Goal: Check status

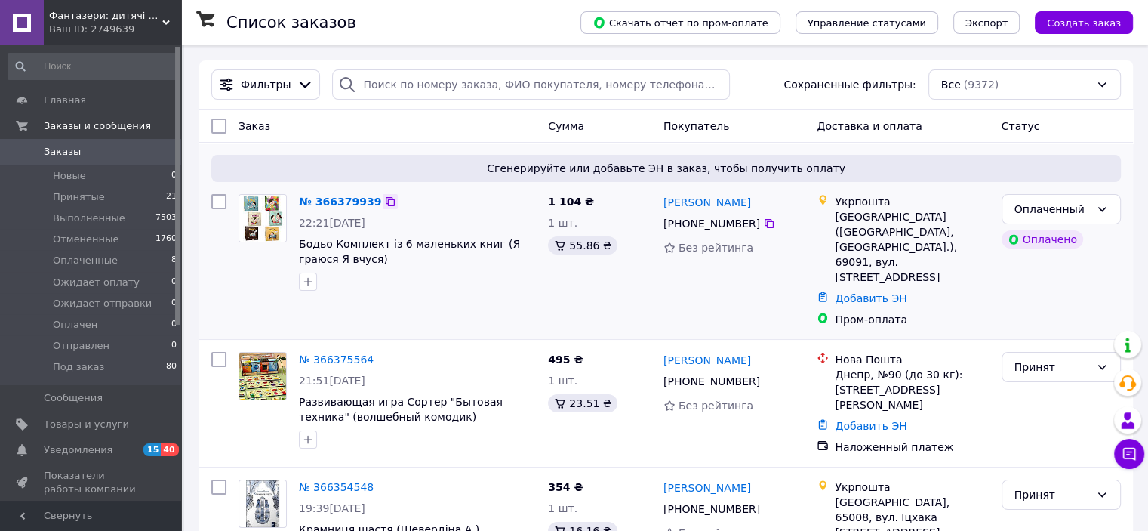
click at [384, 205] on icon at bounding box center [390, 202] width 12 height 12
drag, startPoint x: 751, startPoint y: 202, endPoint x: 664, endPoint y: 198, distance: 86.9
click at [664, 198] on div "Анастасія Катаєва" at bounding box center [734, 202] width 145 height 19
copy link "Анастасія Катаєва"
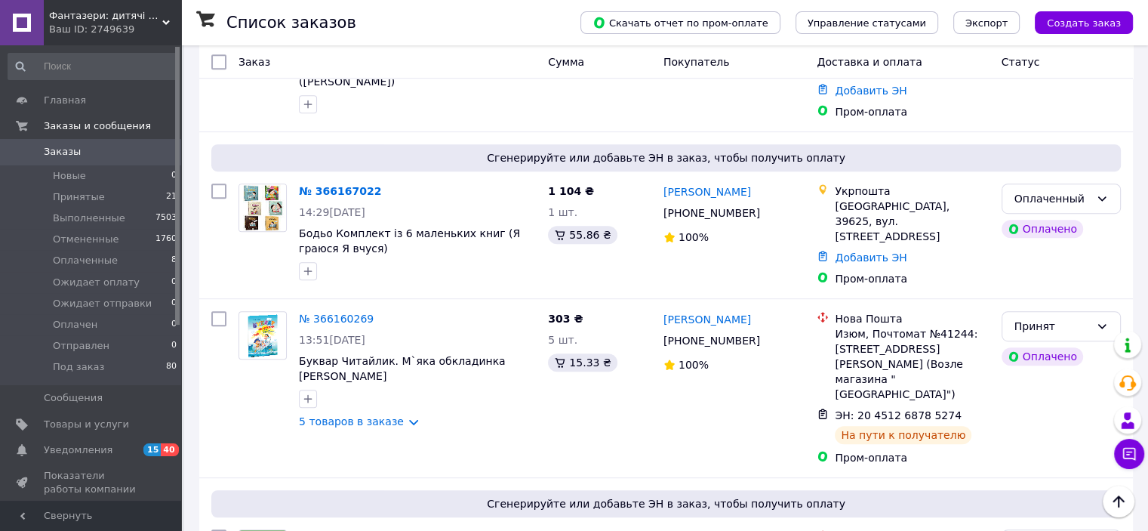
scroll to position [830, 0]
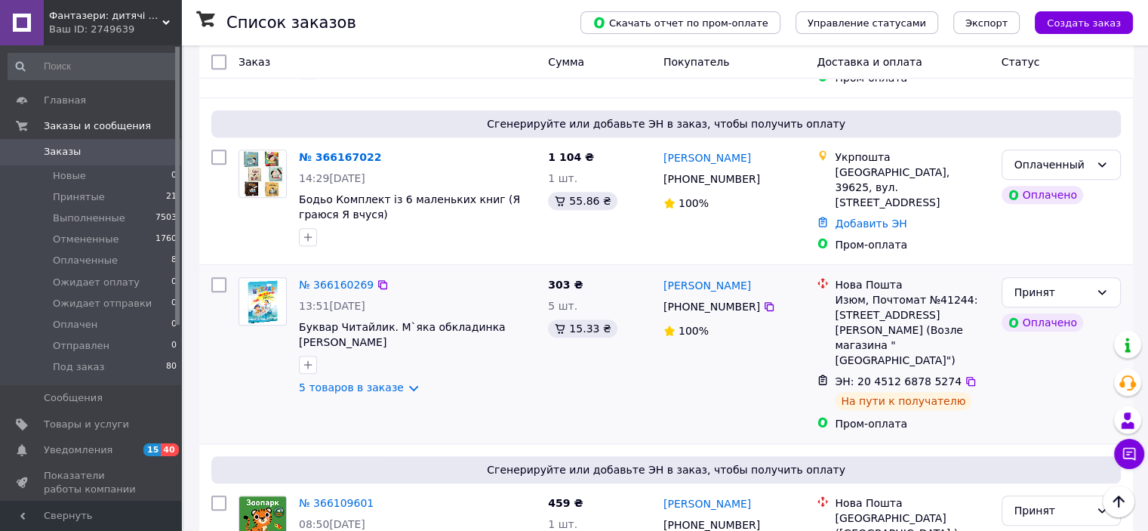
drag, startPoint x: 760, startPoint y: 233, endPoint x: 714, endPoint y: 292, distance: 75.4
click at [763, 300] on icon at bounding box center [769, 306] width 12 height 12
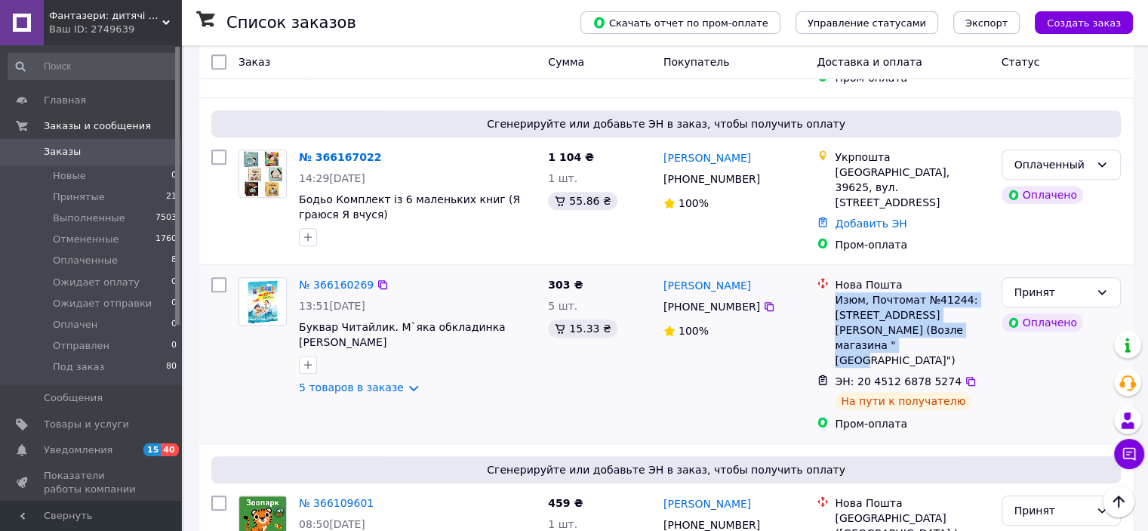
drag, startPoint x: 834, startPoint y: 229, endPoint x: 960, endPoint y: 258, distance: 129.5
click at [960, 292] on div "Изюм, Почтомат №41244: [STREET_ADDRESS][PERSON_NAME] (Возле магазина "[GEOGRAPH…" at bounding box center [912, 329] width 154 height 75
copy div "Изюм, Почтомат №41244: [STREET_ADDRESS][PERSON_NAME] (Возле магазина "[GEOGRAPH…"
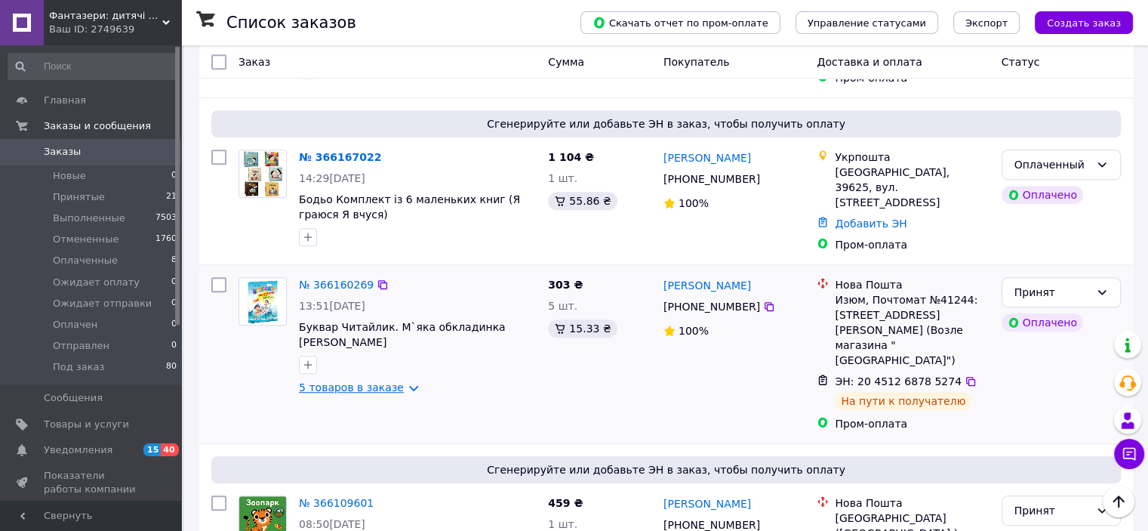
click at [346, 381] on link "5 товаров в заказе" at bounding box center [351, 387] width 105 height 12
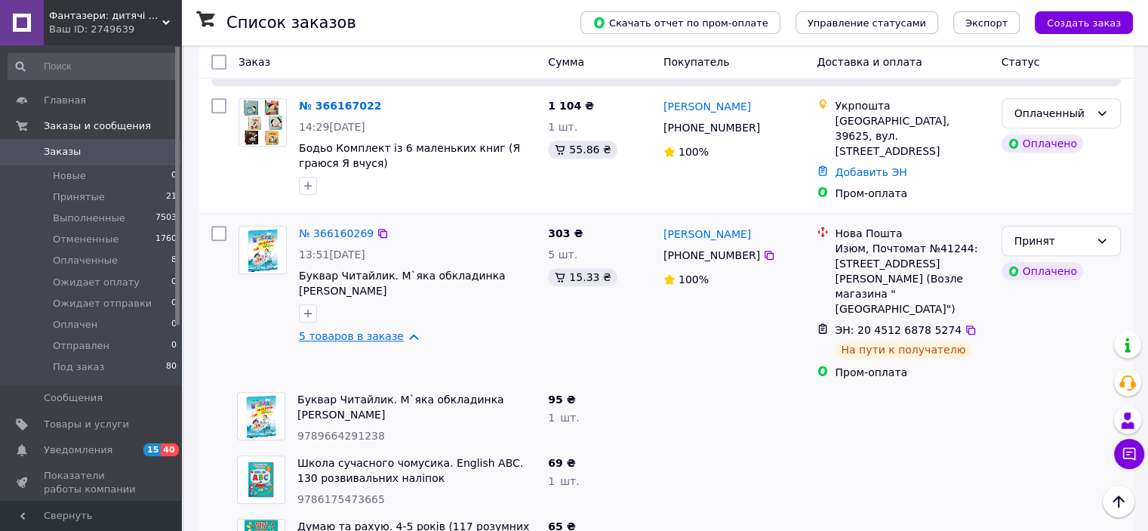
scroll to position [906, 0]
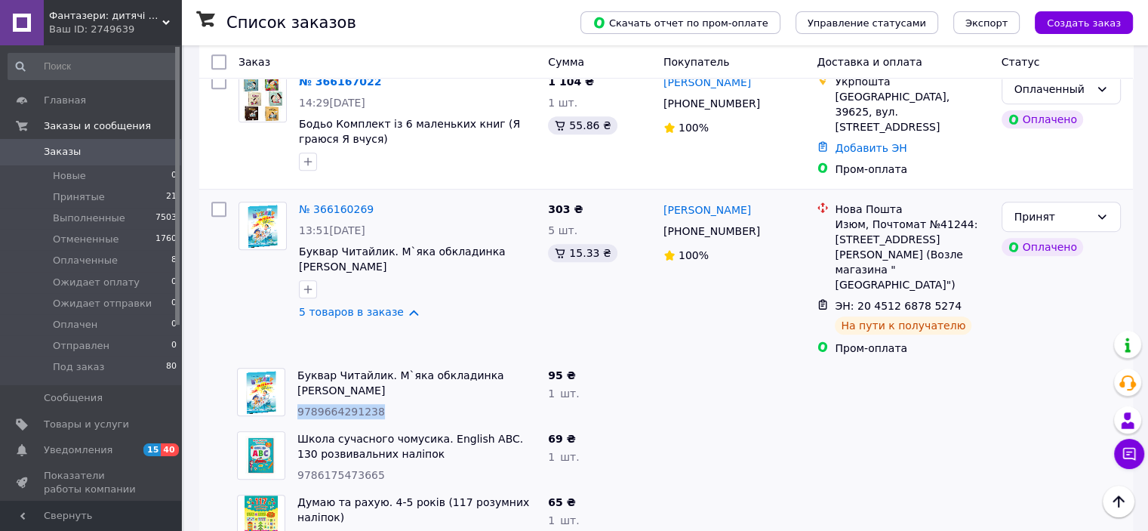
drag, startPoint x: 297, startPoint y: 310, endPoint x: 384, endPoint y: 313, distance: 86.8
click at [384, 404] on div "9789664291238" at bounding box center [416, 411] width 239 height 15
copy span "9789664291238"
drag, startPoint x: 299, startPoint y: 374, endPoint x: 380, endPoint y: 374, distance: 81.5
click at [380, 467] on div "9786175473665" at bounding box center [416, 474] width 239 height 15
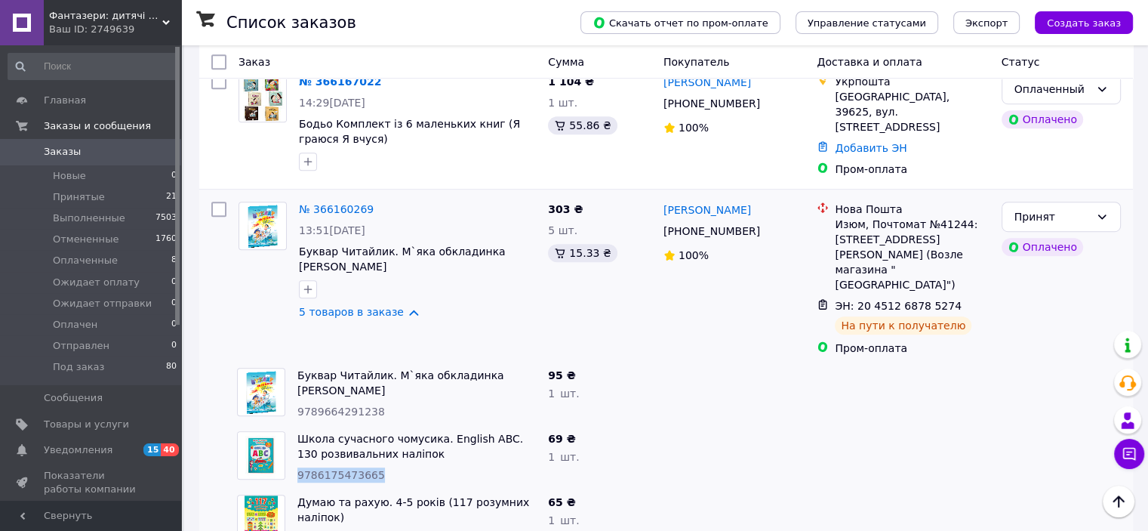
copy span "9786175473665"
drag, startPoint x: 297, startPoint y: 435, endPoint x: 377, endPoint y: 435, distance: 80.0
click at [377, 530] on div "9789662842258" at bounding box center [416, 538] width 239 height 15
copy span "9789662842258"
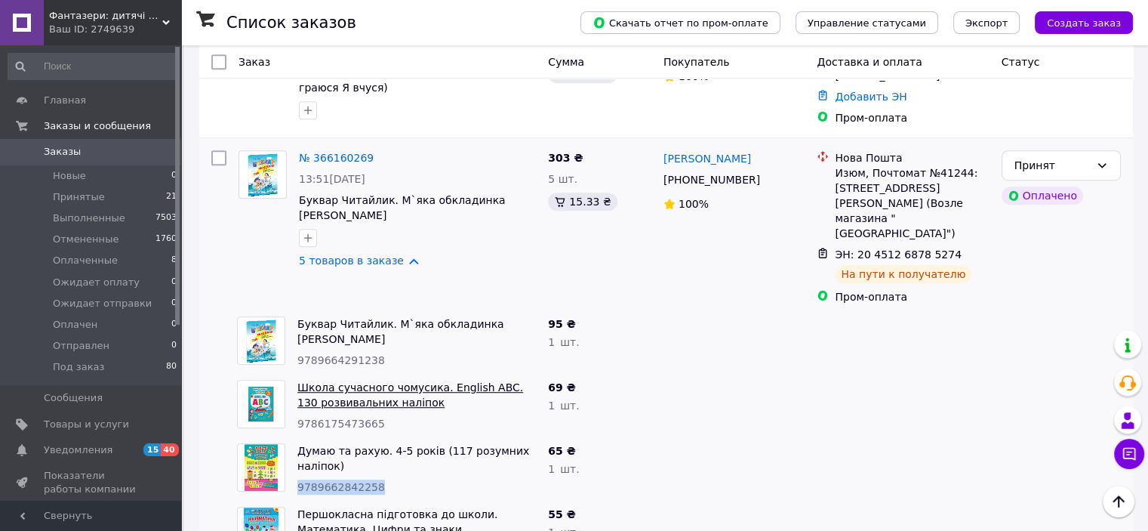
scroll to position [981, 0]
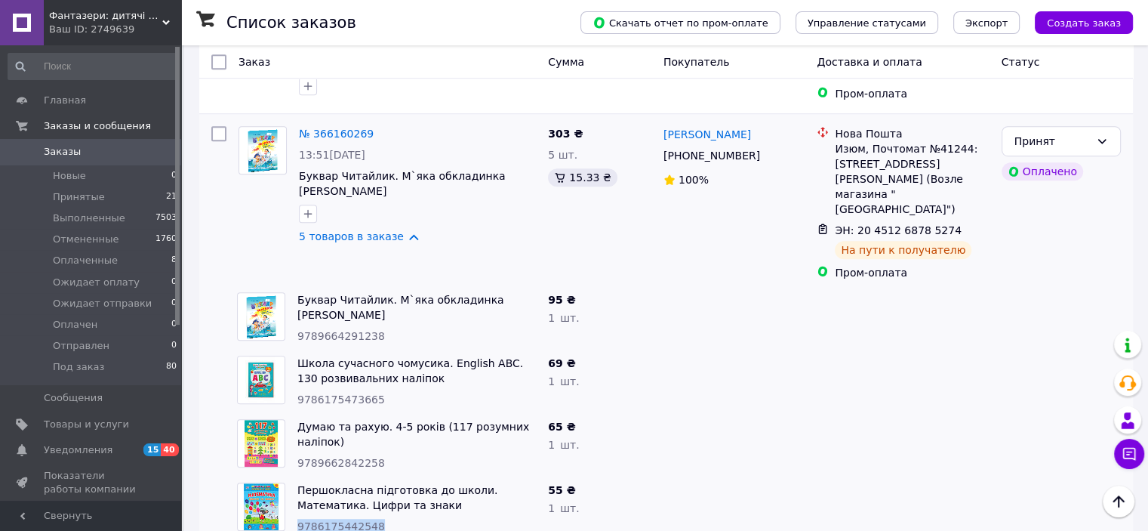
drag, startPoint x: 299, startPoint y: 424, endPoint x: 384, endPoint y: 421, distance: 85.4
click at [384, 519] on div "9786175442548" at bounding box center [416, 526] width 239 height 15
copy span "9786175442548"
drag, startPoint x: 298, startPoint y: 476, endPoint x: 392, endPoint y: 479, distance: 93.7
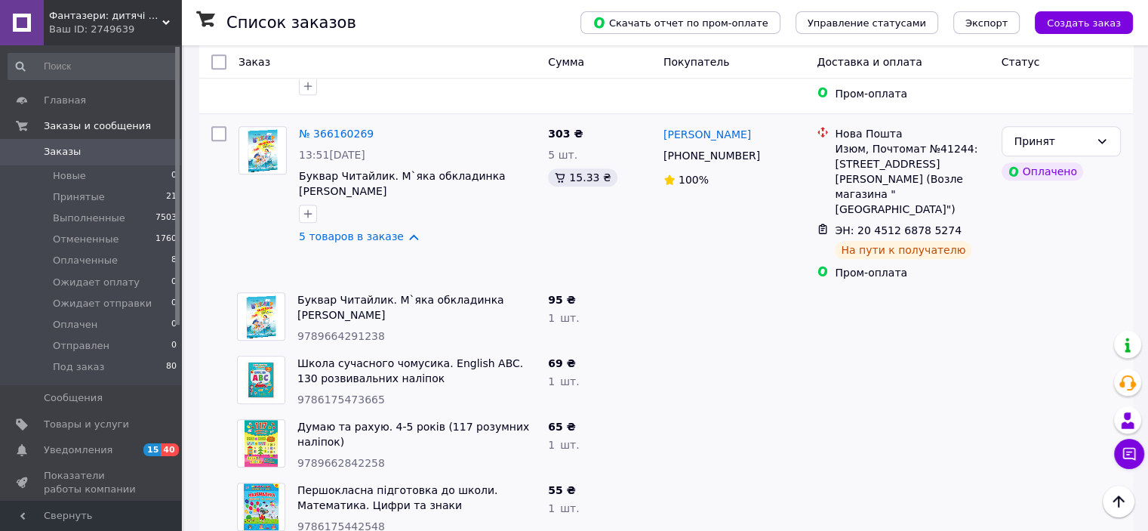
copy span "9789669426567"
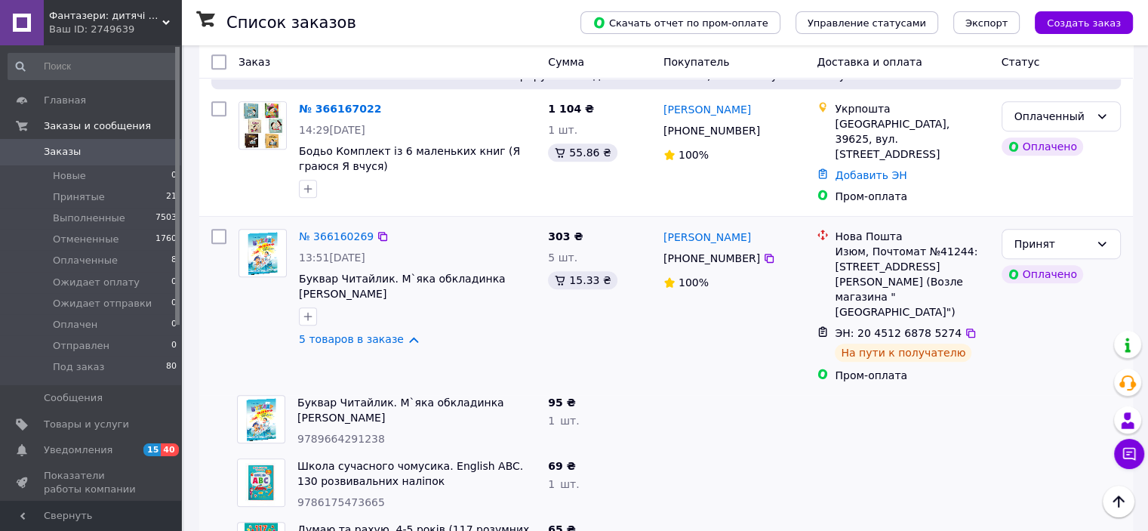
scroll to position [830, 0]
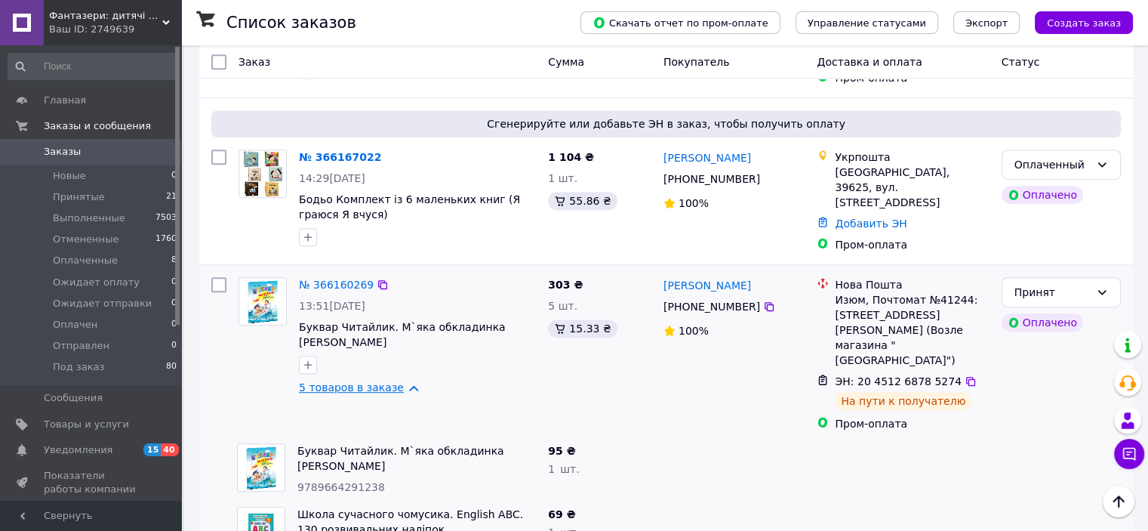
click at [399, 381] on link "5 товаров в заказе" at bounding box center [351, 387] width 105 height 12
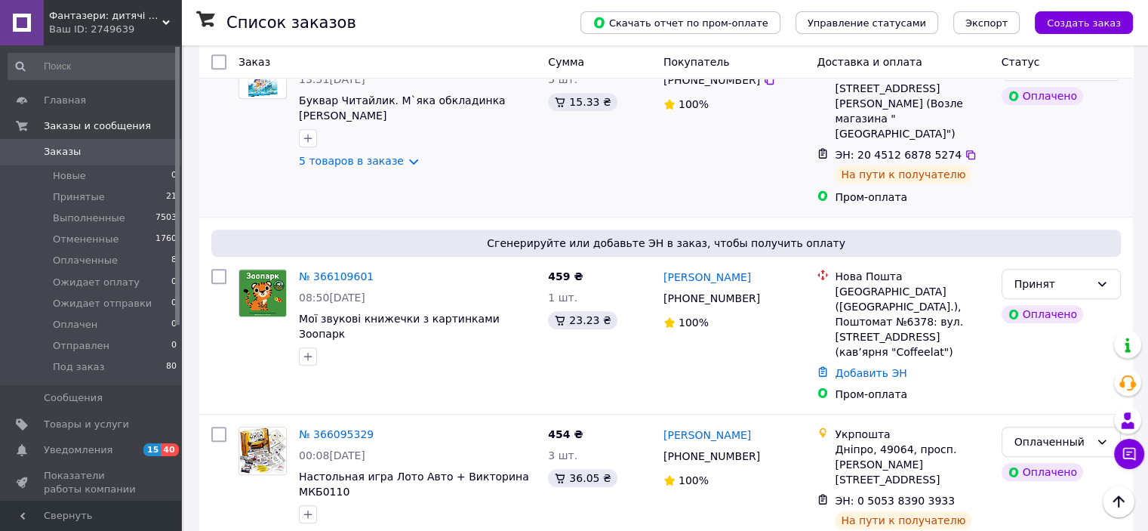
scroll to position [1132, 0]
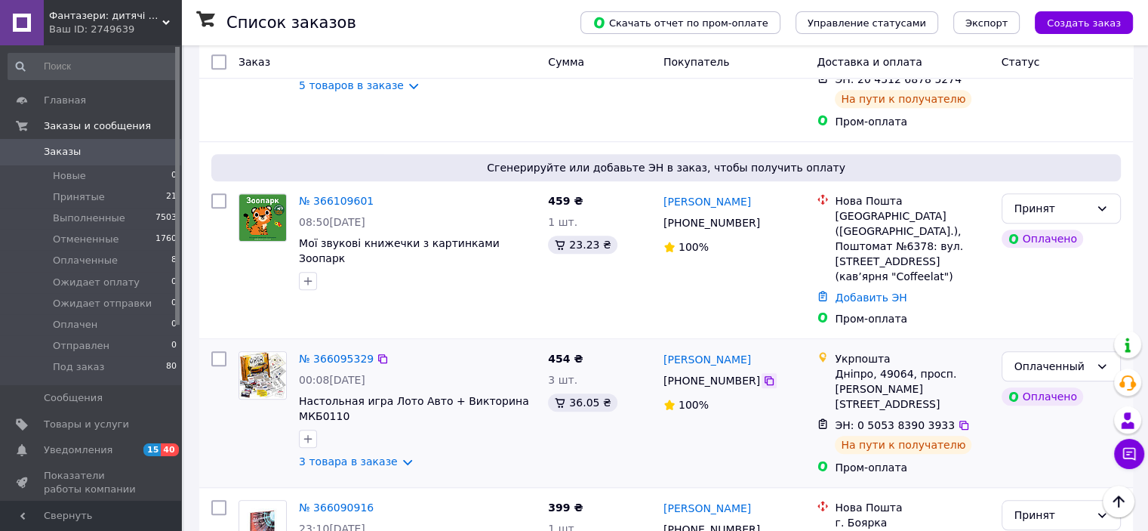
click at [763, 374] on icon at bounding box center [769, 380] width 12 height 12
drag, startPoint x: 835, startPoint y: 253, endPoint x: 903, endPoint y: 271, distance: 70.3
click at [903, 366] on div "Дніпро, 49064, просп. [PERSON_NAME][STREET_ADDRESS]" at bounding box center [912, 388] width 154 height 45
copy div "Дніпро, 49064, просп. [PERSON_NAME][STREET_ADDRESS]"
click at [324, 455] on link "3 товара в заказе" at bounding box center [348, 461] width 99 height 12
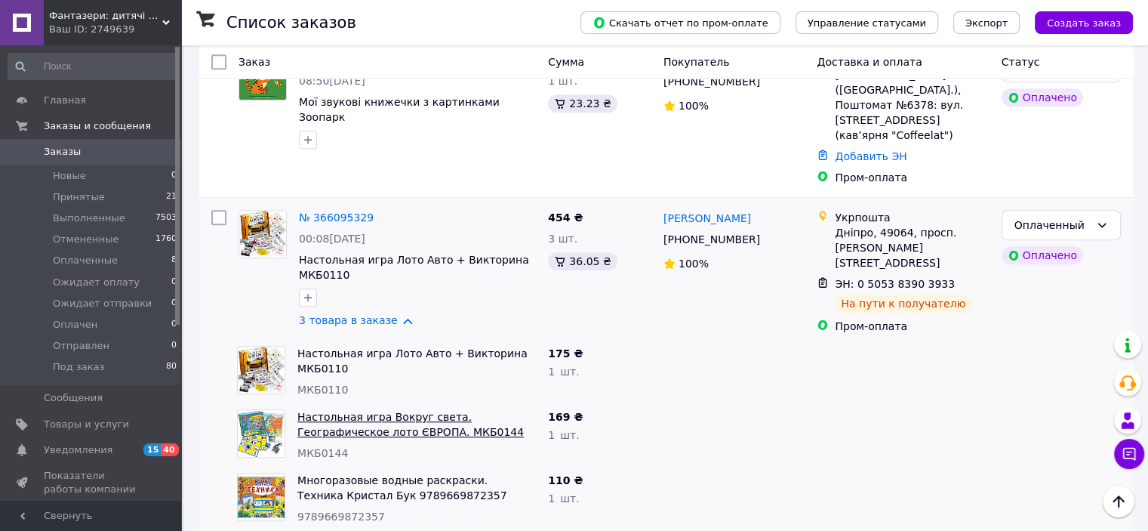
scroll to position [1283, 0]
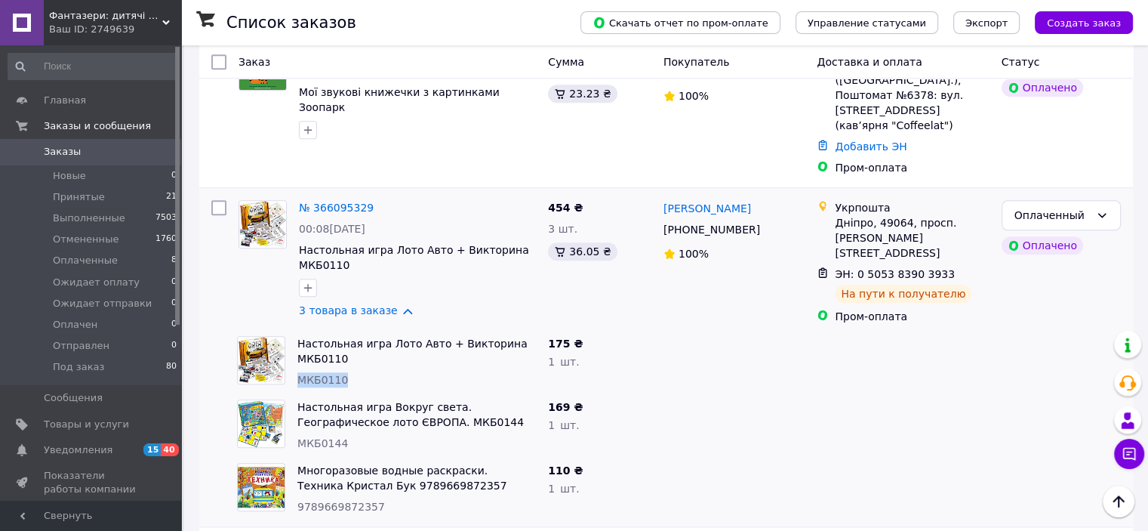
drag, startPoint x: 299, startPoint y: 261, endPoint x: 371, endPoint y: 260, distance: 72.5
click at [371, 372] on div "МКБ0110" at bounding box center [416, 379] width 239 height 15
copy span "МКБ0110"
drag, startPoint x: 298, startPoint y: 386, endPoint x: 377, endPoint y: 387, distance: 79.3
click at [377, 499] on div "9789669872357" at bounding box center [416, 506] width 239 height 15
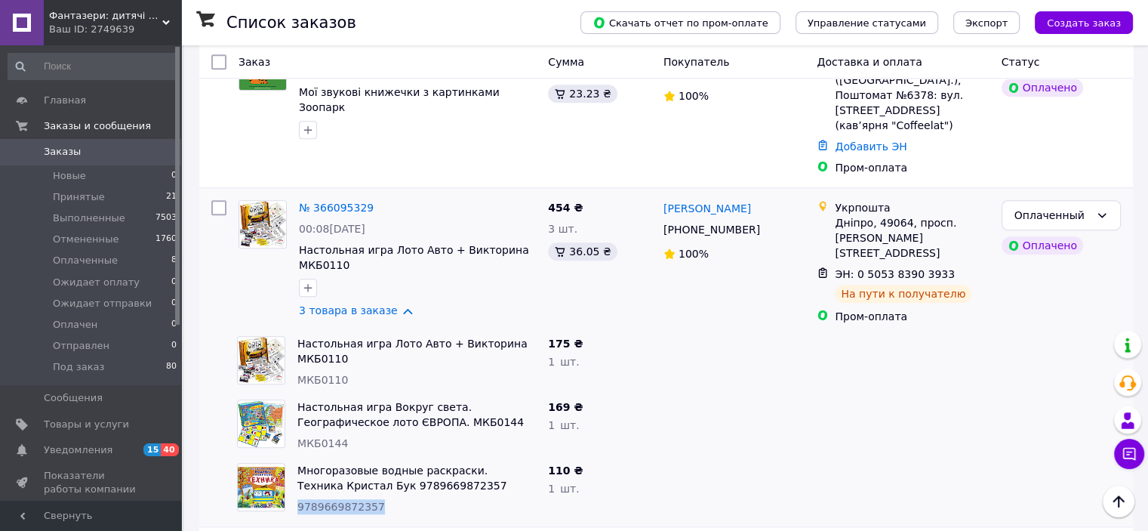
copy span "9789669872357"
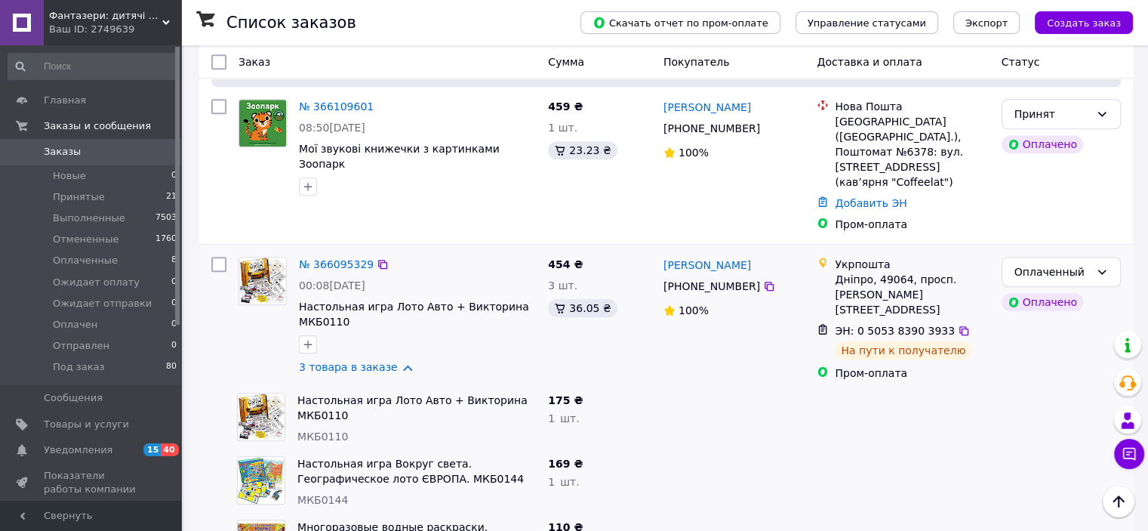
scroll to position [1208, 0]
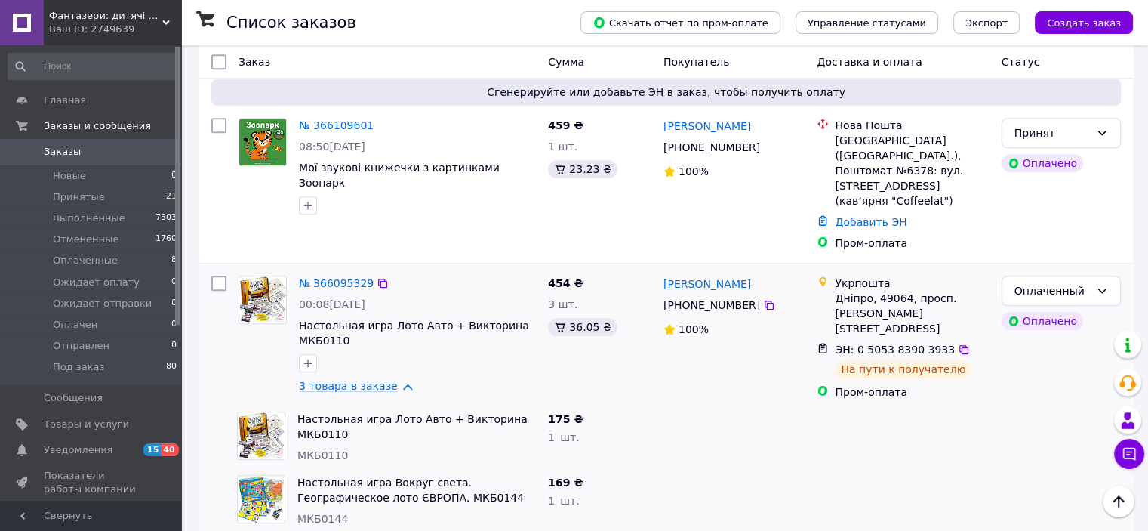
click at [393, 380] on link "3 товара в заказе" at bounding box center [348, 386] width 99 height 12
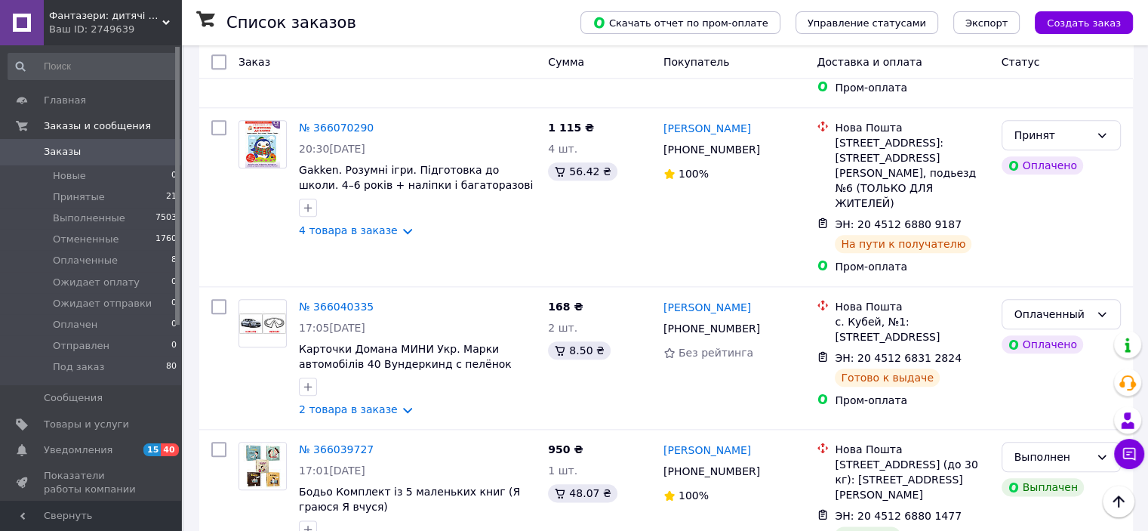
scroll to position [1736, 0]
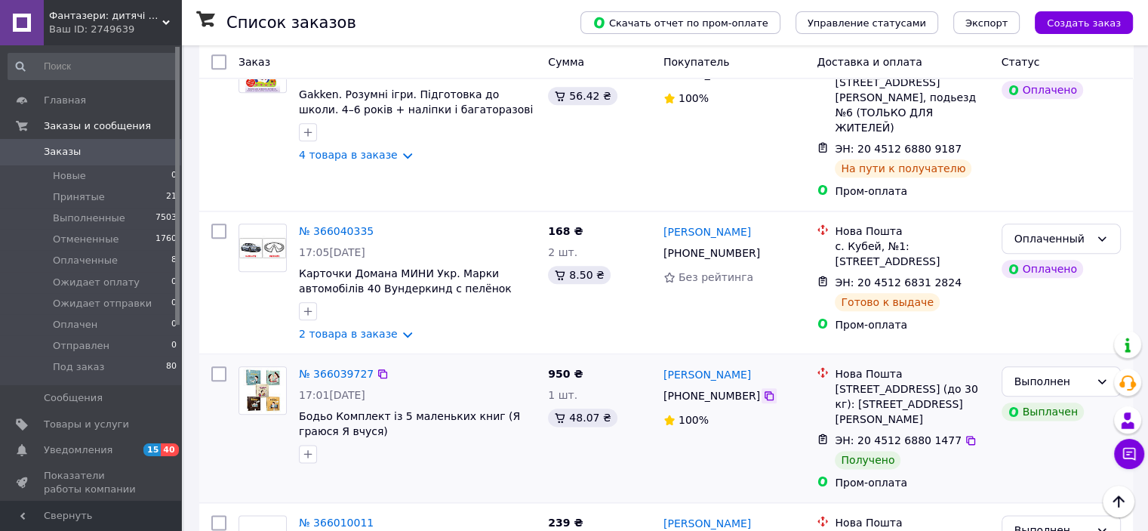
click at [763, 390] on icon at bounding box center [769, 396] width 12 height 12
drag, startPoint x: 833, startPoint y: 238, endPoint x: 873, endPoint y: 271, distance: 51.4
click at [873, 366] on div "Нова Пошта г. Киев (Киевская обл.), №291 (до 30 кг): ул. Васильковская, 11/11" at bounding box center [912, 396] width 160 height 60
drag, startPoint x: 296, startPoint y: 260, endPoint x: 328, endPoint y: 265, distance: 32.9
click at [328, 360] on div "№ 366039727 17:01, 10.10.2025 Бодьо Комплект із 5 маленьких книг (Я граюся Я вч…" at bounding box center [417, 414] width 249 height 109
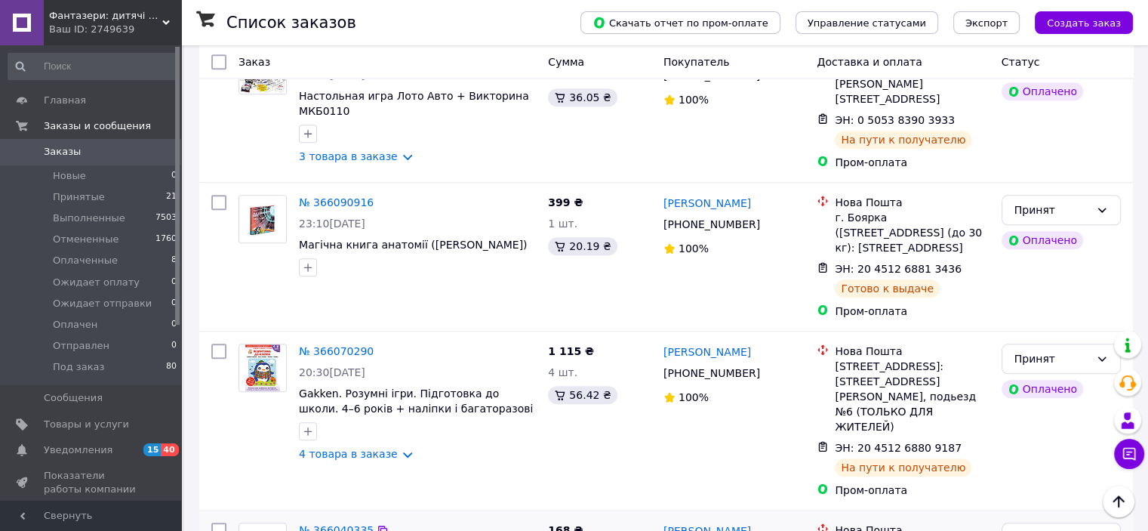
scroll to position [1434, 0]
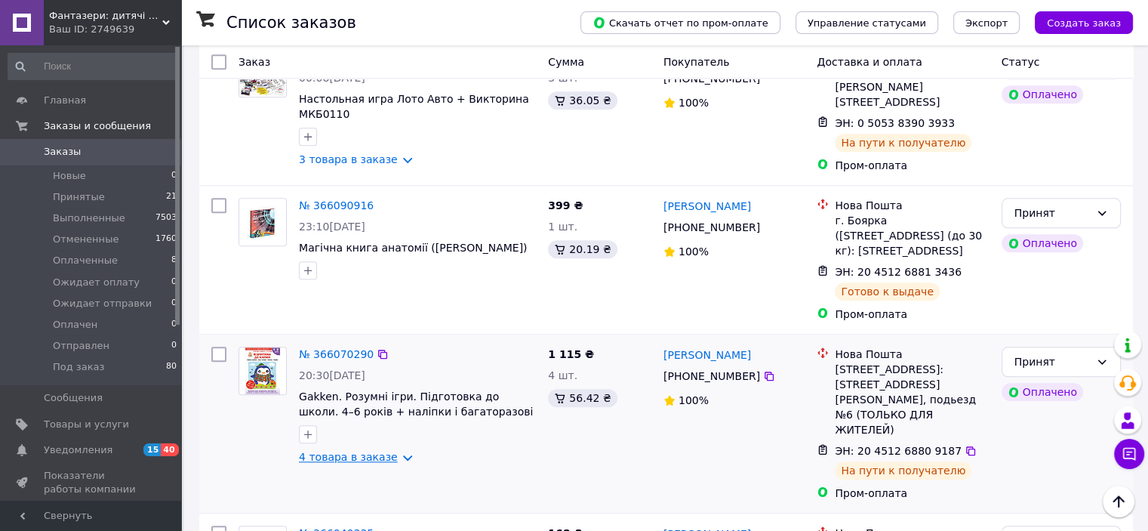
click at [357, 451] on link "4 товара в заказе" at bounding box center [348, 457] width 99 height 12
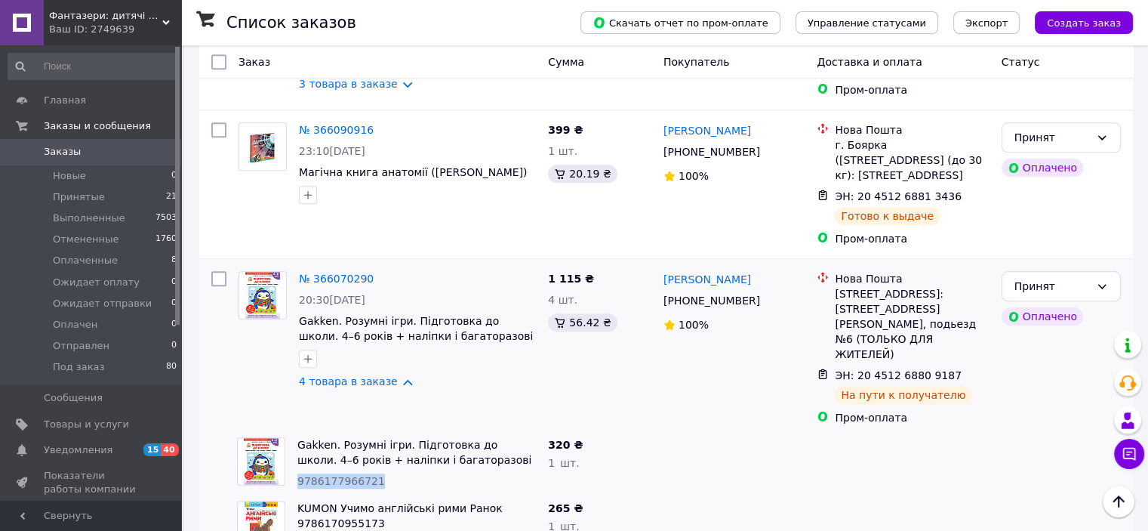
drag, startPoint x: 297, startPoint y: 331, endPoint x: 376, endPoint y: 333, distance: 78.5
click at [376, 473] on div "9786177966721" at bounding box center [416, 480] width 239 height 15
drag, startPoint x: 299, startPoint y: 393, endPoint x: 381, endPoint y: 396, distance: 82.3
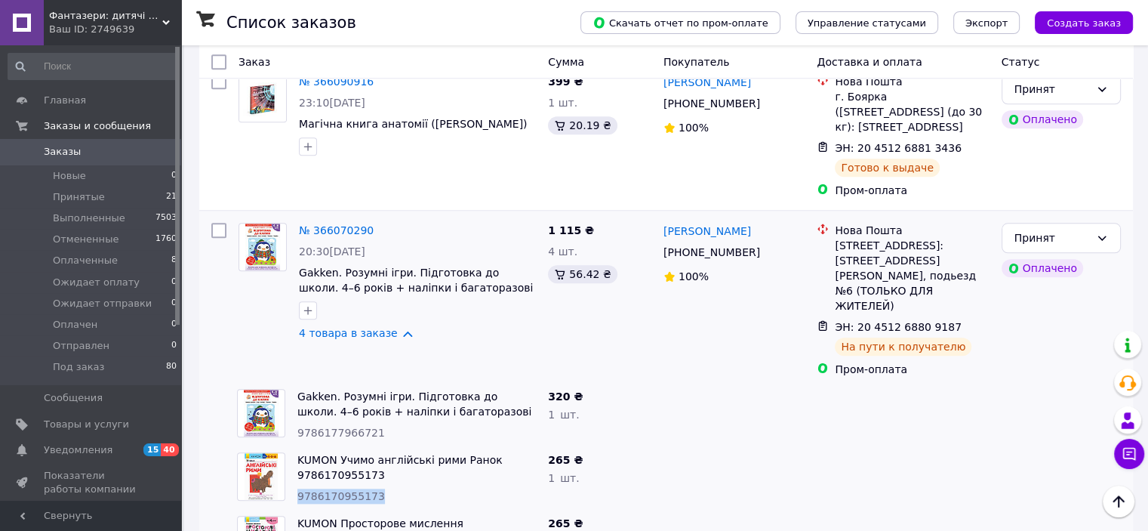
scroll to position [1585, 0]
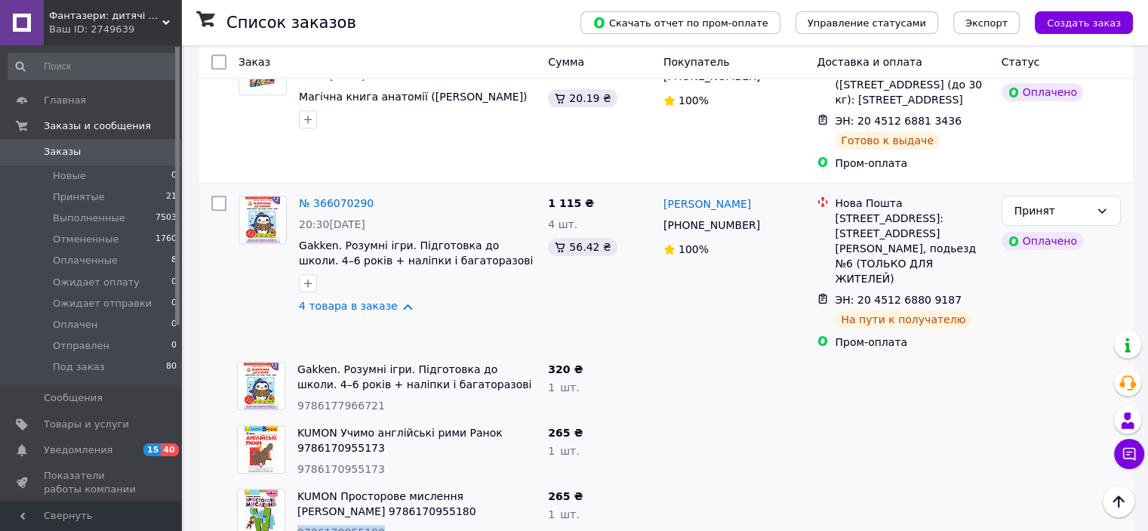
drag, startPoint x: 298, startPoint y: 382, endPoint x: 372, endPoint y: 382, distance: 74.0
click at [372, 525] on div "9786170955180" at bounding box center [416, 532] width 239 height 15
drag, startPoint x: 297, startPoint y: 431, endPoint x: 405, endPoint y: 433, distance: 107.2
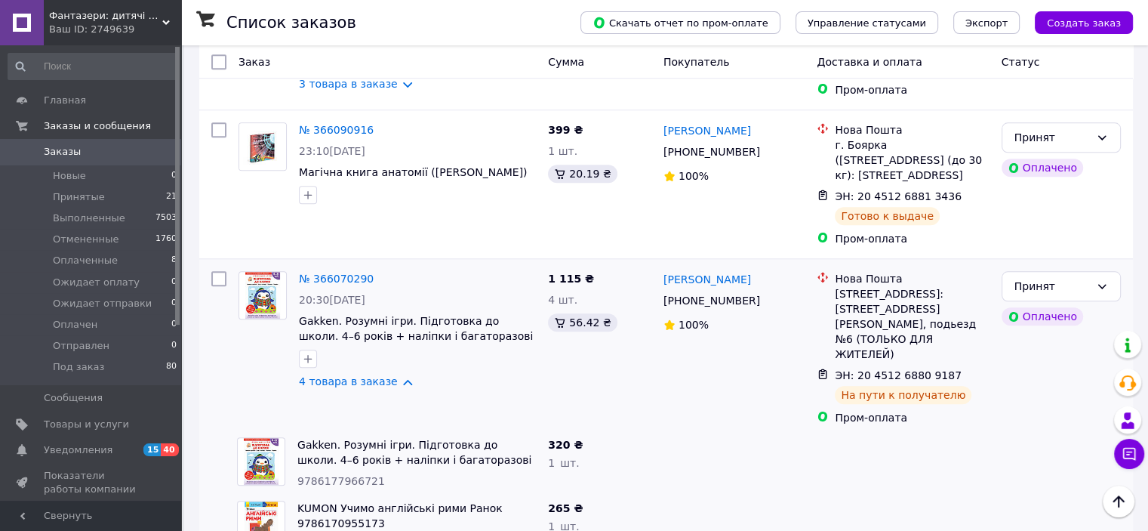
scroll to position [1434, 0]
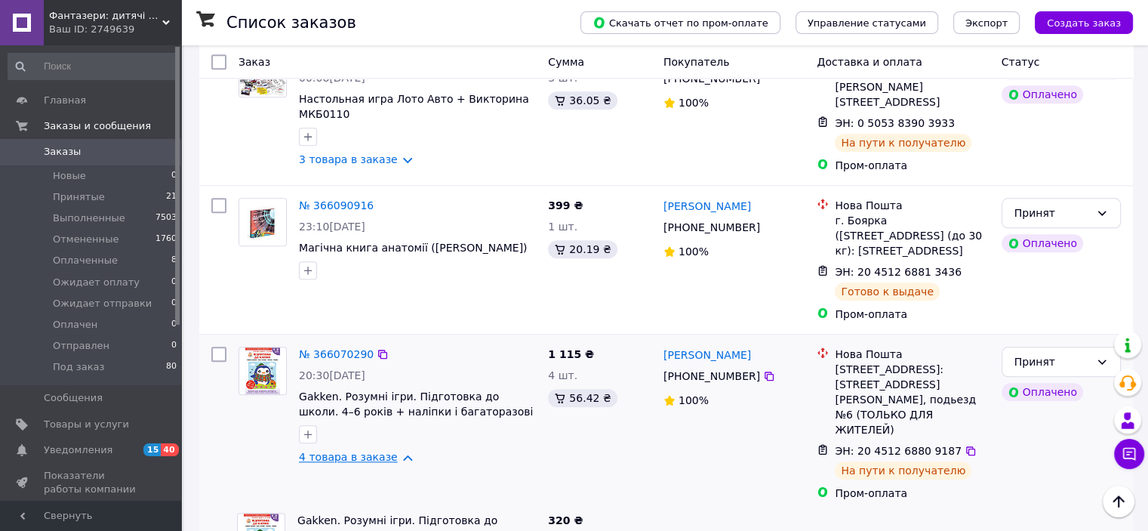
click at [389, 451] on link "4 товара в заказе" at bounding box center [348, 457] width 99 height 12
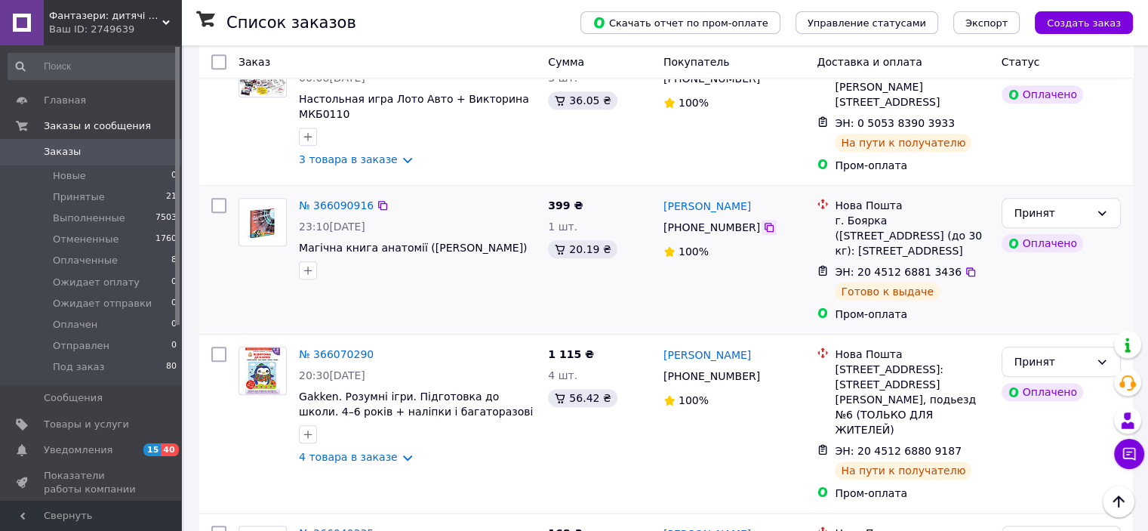
click at [765, 223] on icon at bounding box center [769, 227] width 9 height 9
drag, startPoint x: 831, startPoint y: 99, endPoint x: 992, endPoint y: 119, distance: 162.0
click at [992, 192] on div "Нова Пошта г. Боярка (Киевская обл.), № 3 (до 30 кг): ул. Білогородська, 43 ЭН:…" at bounding box center [903, 260] width 184 height 136
drag, startPoint x: 489, startPoint y: 123, endPoint x: 297, endPoint y: 130, distance: 192.6
click at [297, 192] on div "№ 366090916 23:10, 10.10.2025 Магічна книга анатомії (Керол Доннер)" at bounding box center [417, 239] width 249 height 94
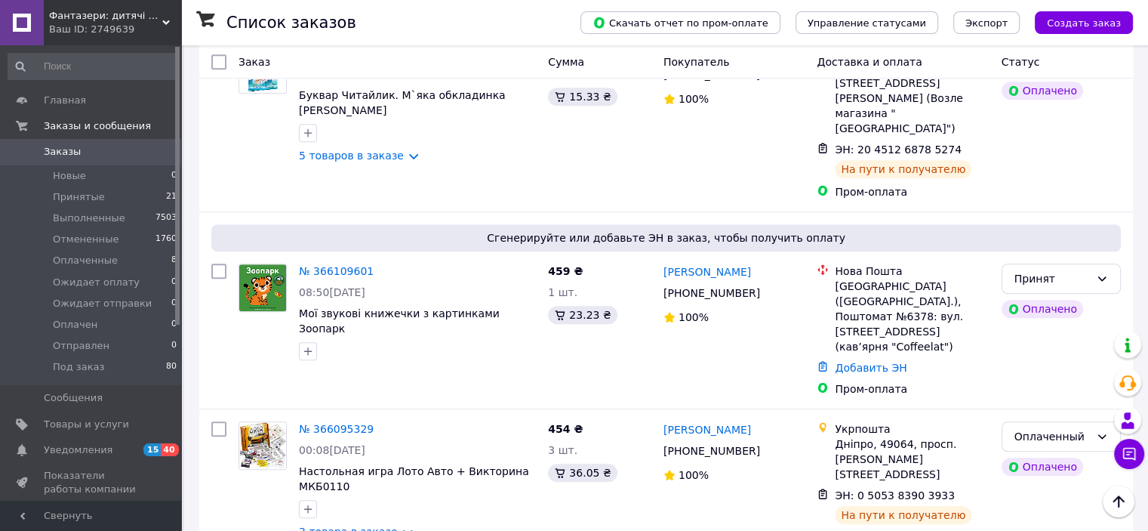
scroll to position [1057, 0]
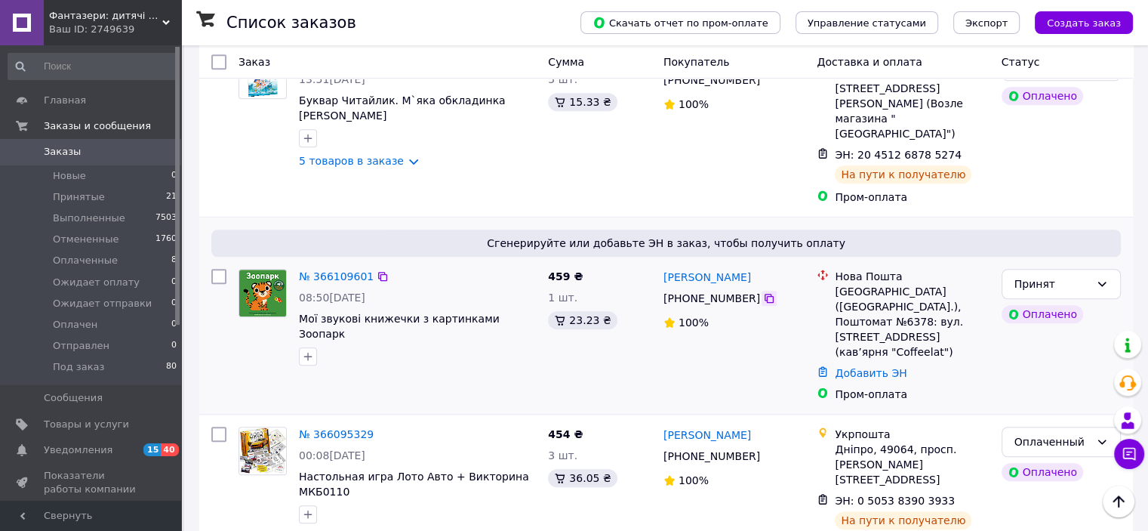
click at [763, 292] on icon at bounding box center [769, 298] width 12 height 12
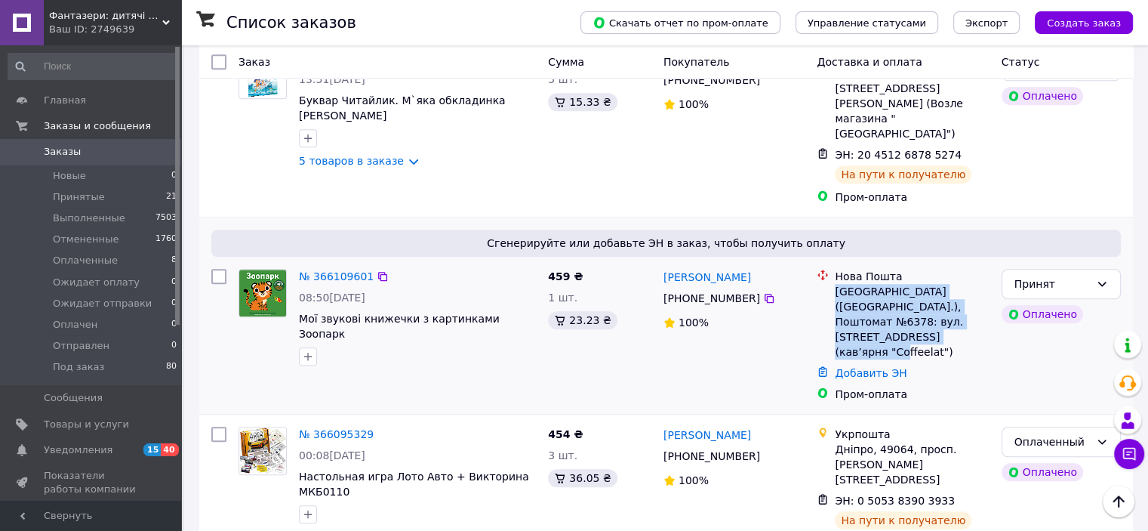
drag, startPoint x: 834, startPoint y: 192, endPoint x: 901, endPoint y: 235, distance: 79.8
click at [901, 284] on div "[GEOGRAPHIC_DATA] ([GEOGRAPHIC_DATA].), Поштомат №6378: вул. [STREET_ADDRESS] (…" at bounding box center [912, 321] width 154 height 75
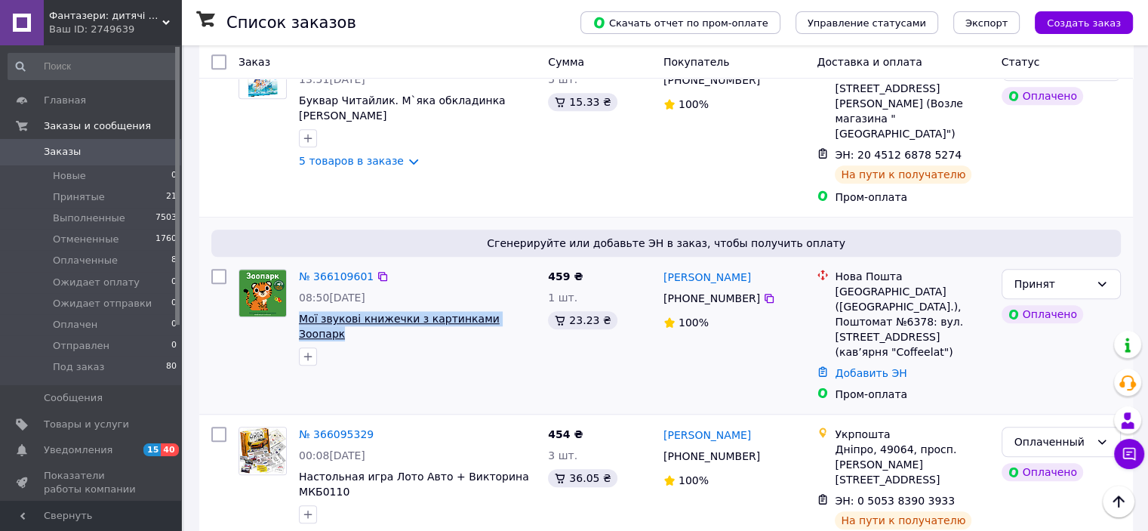
drag, startPoint x: 521, startPoint y: 217, endPoint x: 303, endPoint y: 220, distance: 218.2
click at [303, 311] on span "Мої звукові книжечки з картинками Зоопарк" at bounding box center [417, 326] width 237 height 30
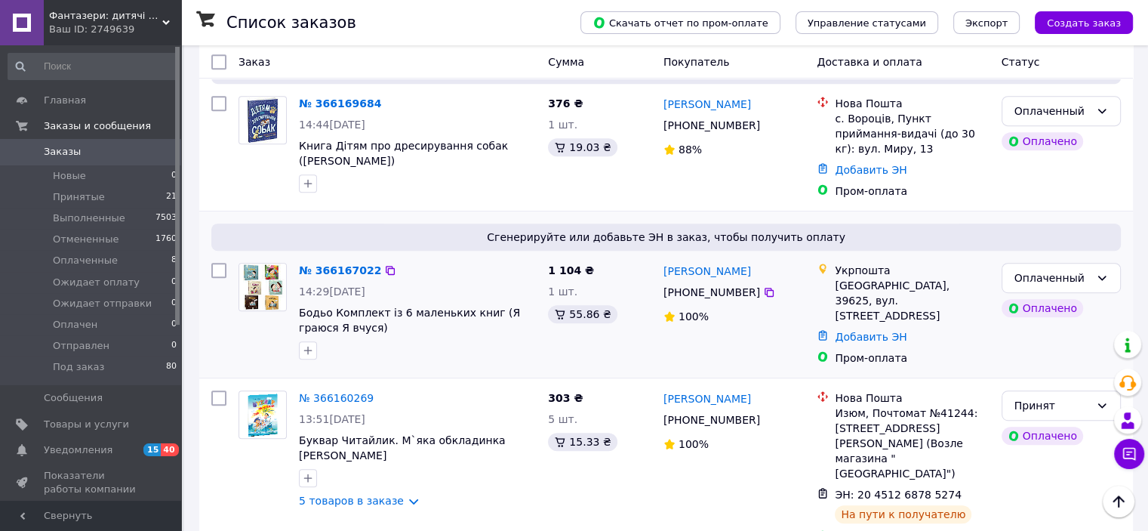
scroll to position [755, 0]
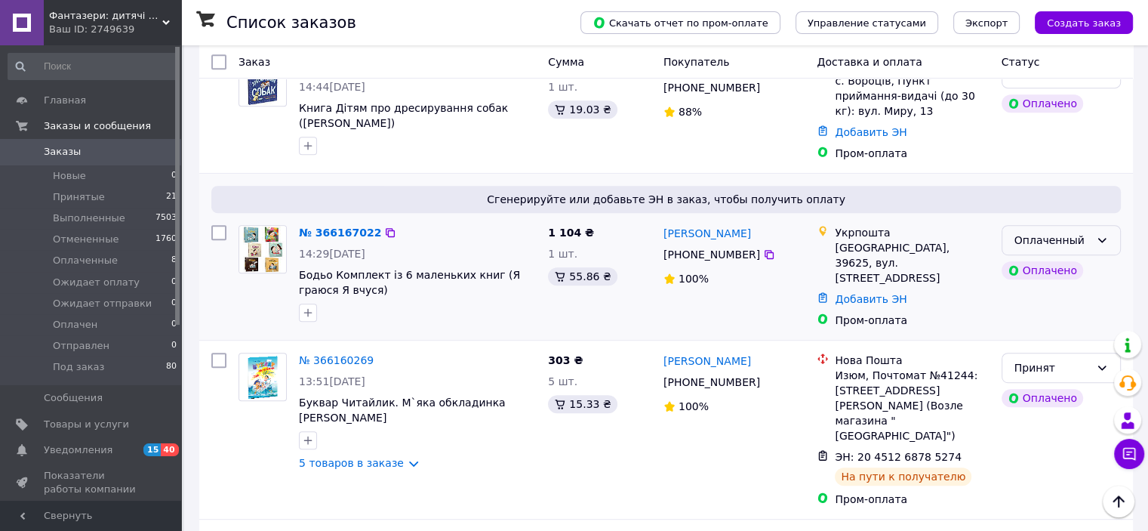
click at [1051, 232] on div "Оплаченный" at bounding box center [1052, 240] width 75 height 17
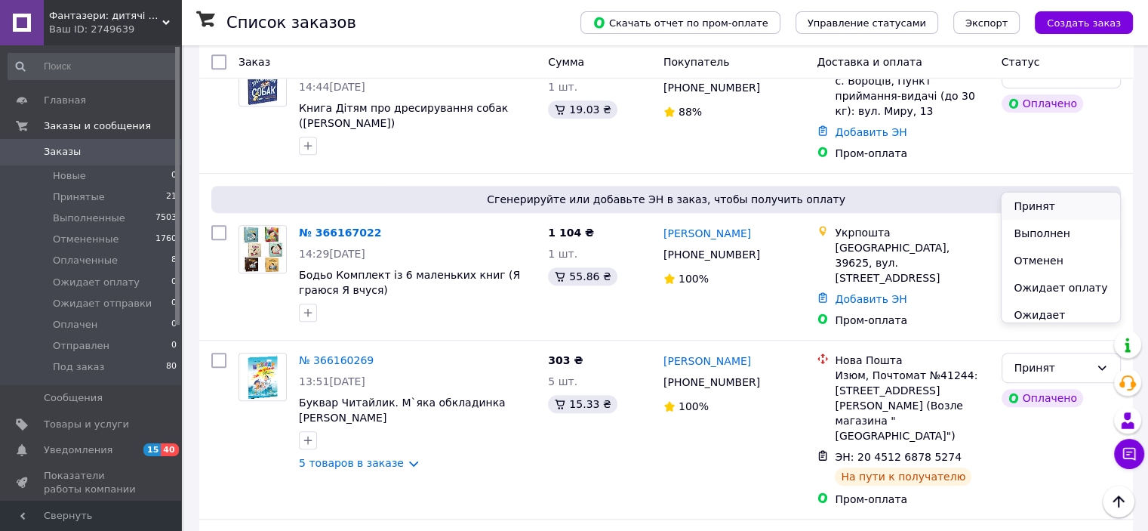
click at [1048, 206] on li "Принят" at bounding box center [1061, 206] width 118 height 27
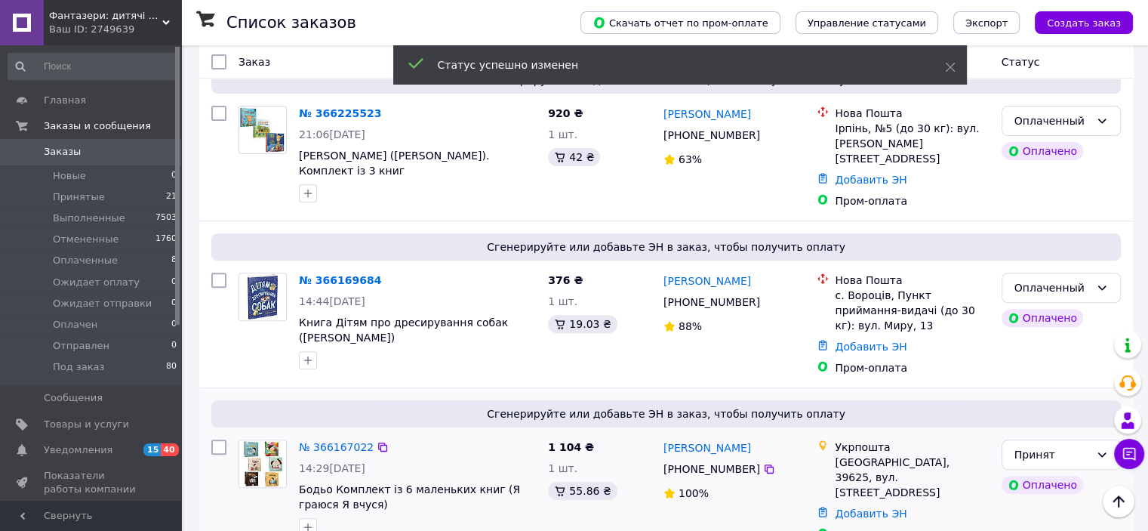
scroll to position [528, 0]
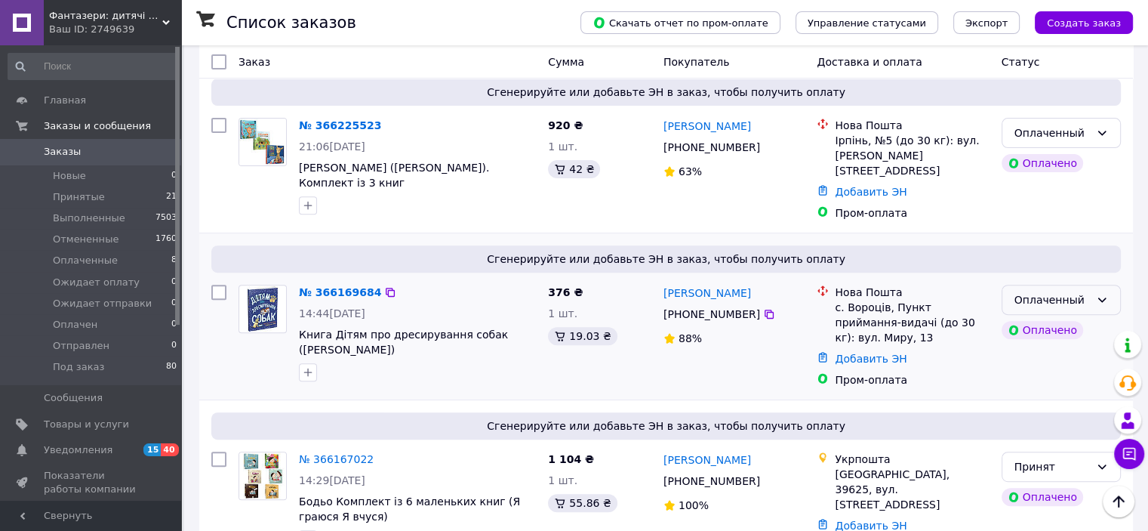
click at [1015, 291] on div "Оплаченный" at bounding box center [1052, 299] width 75 height 17
click at [1015, 268] on li "Принят" at bounding box center [1061, 271] width 118 height 27
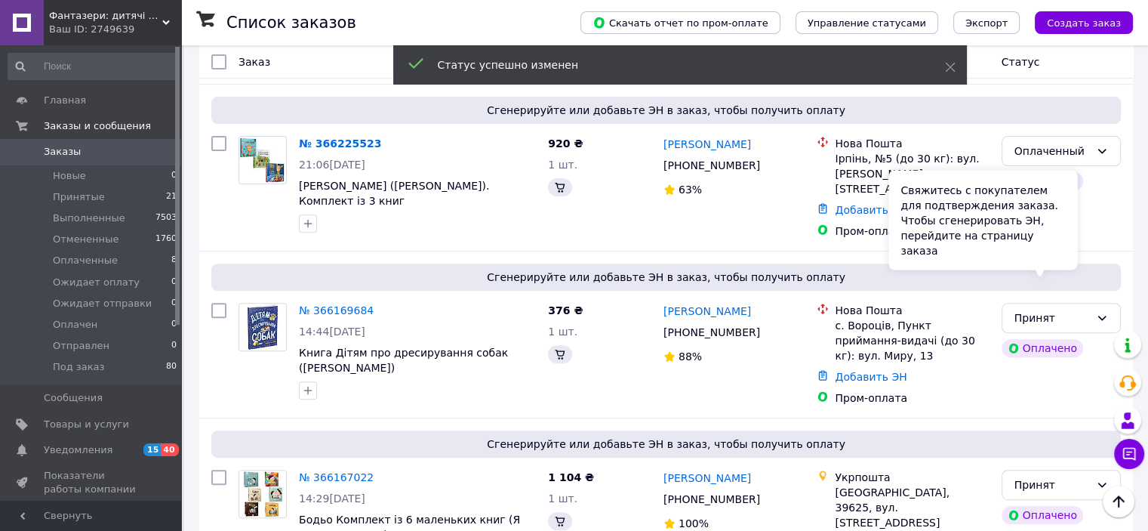
scroll to position [453, 0]
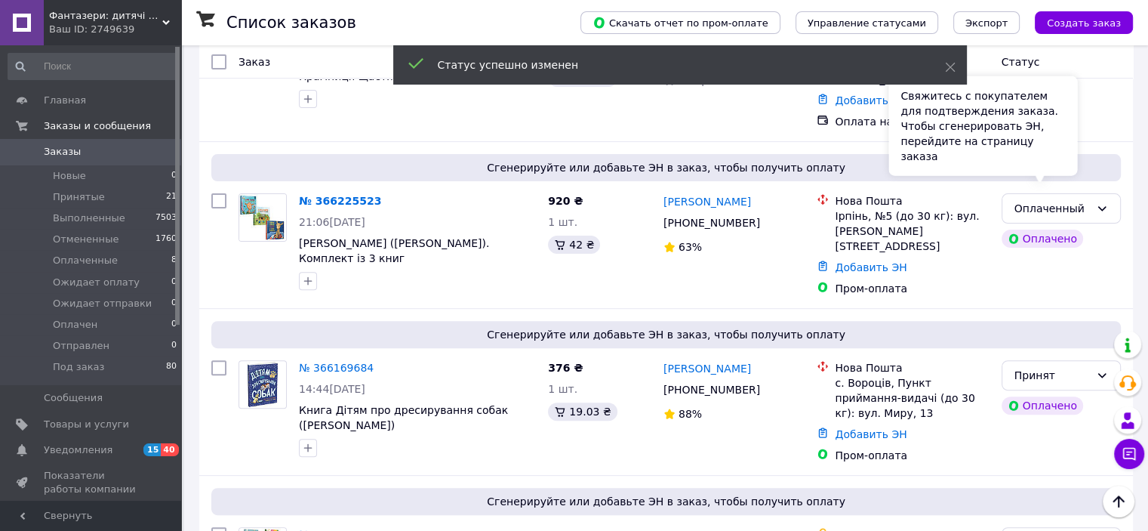
click at [1037, 168] on div "Свяжитесь с покупателем для подтверждения заказа. Чтобы сгенерировать ЭН, перей…" at bounding box center [983, 126] width 189 height 100
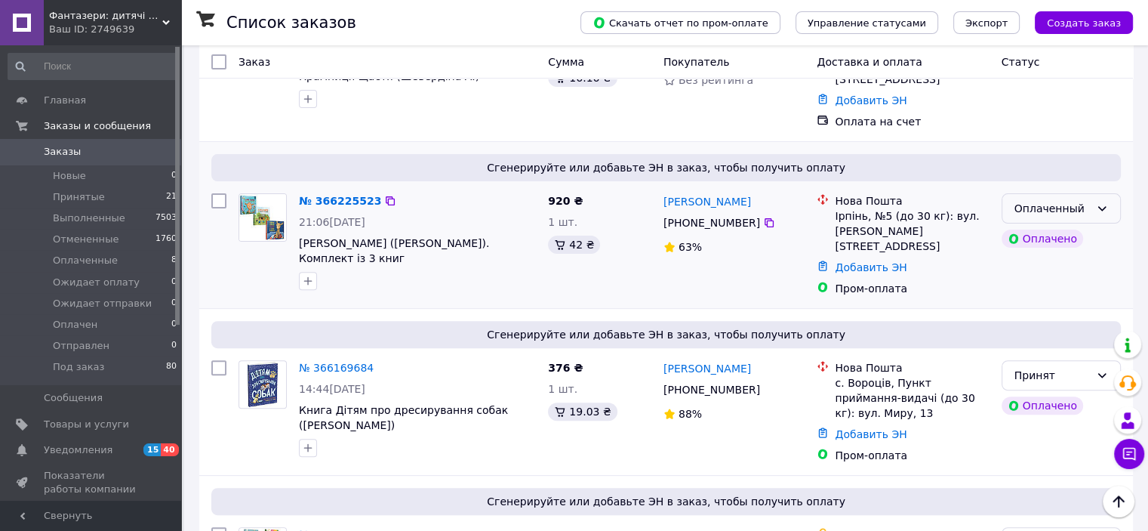
click at [1084, 200] on div "Оплаченный" at bounding box center [1052, 208] width 75 height 17
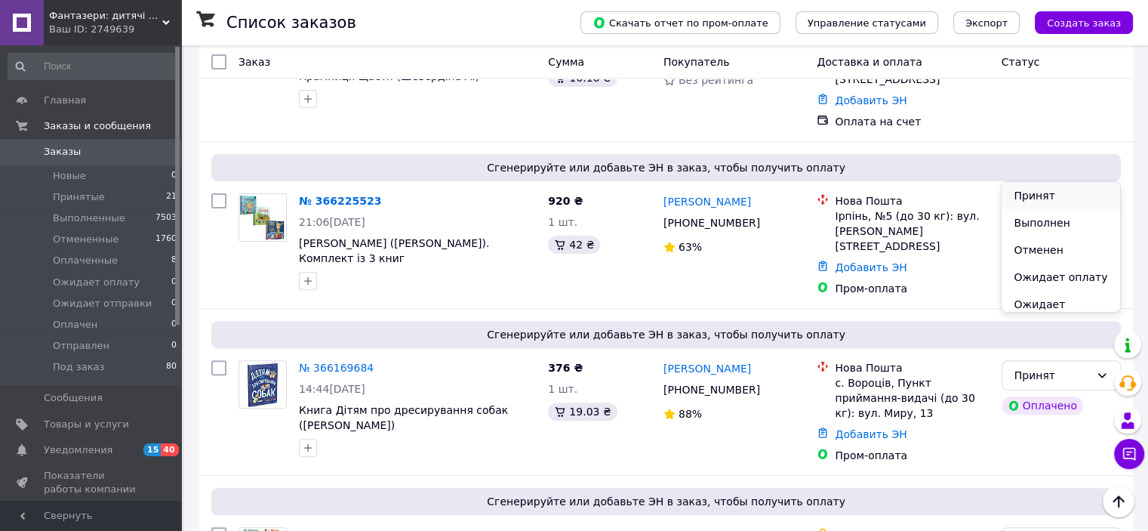
click at [1027, 197] on li "Принят" at bounding box center [1061, 195] width 118 height 27
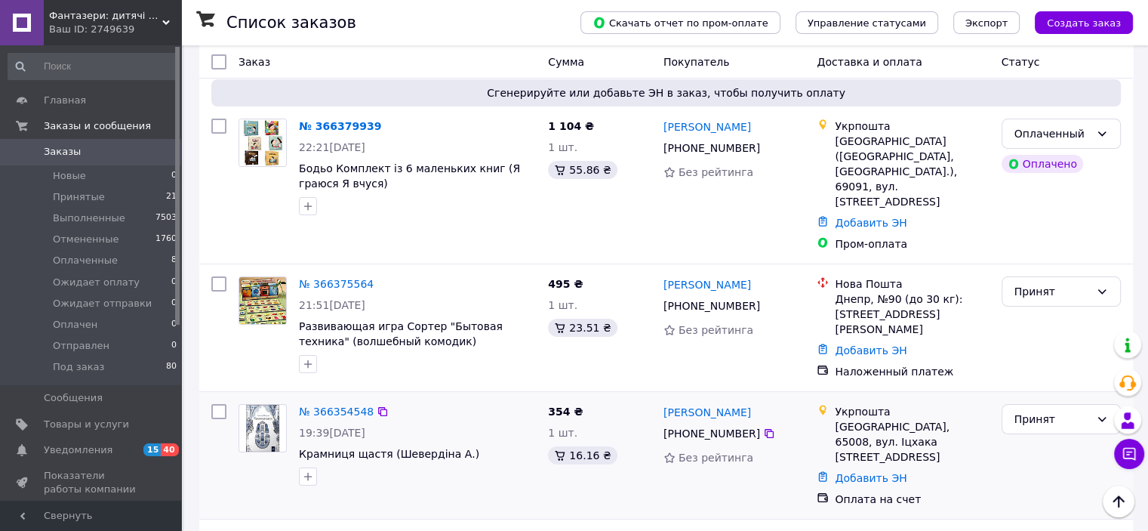
scroll to position [0, 0]
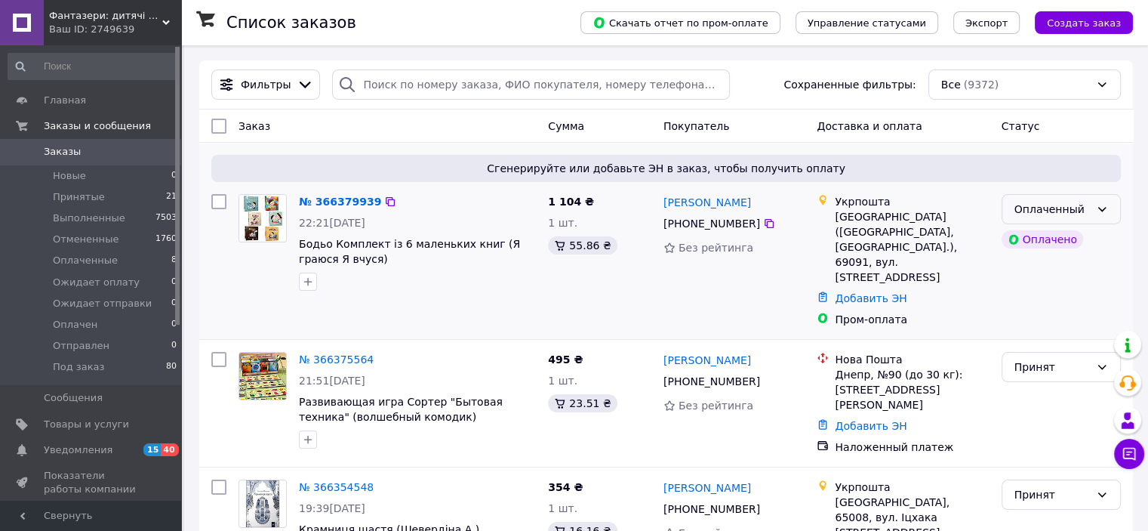
click at [1015, 208] on div "Оплаченный" at bounding box center [1052, 209] width 75 height 17
click at [1015, 241] on li "Принят" at bounding box center [1061, 242] width 118 height 27
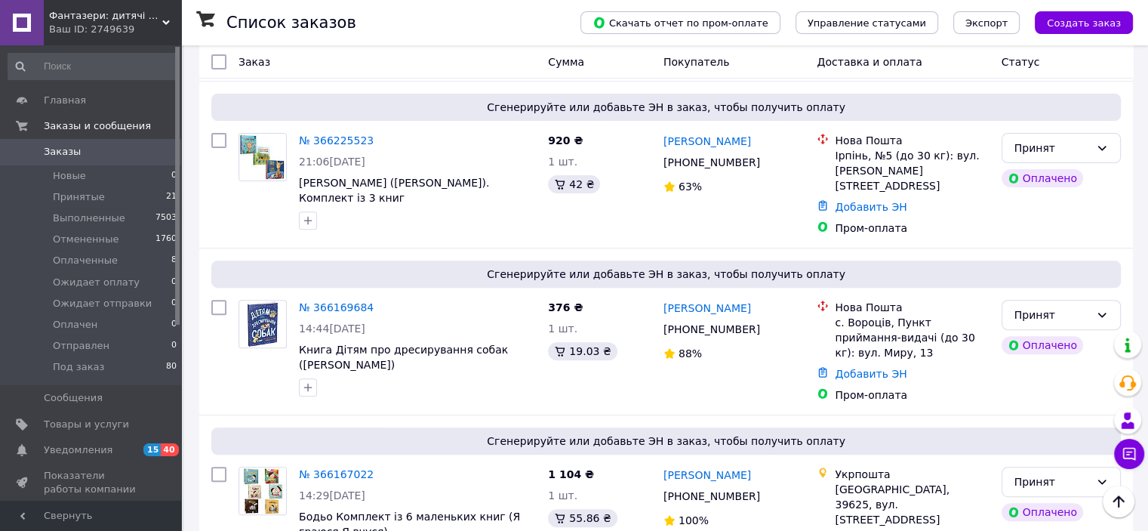
scroll to position [604, 0]
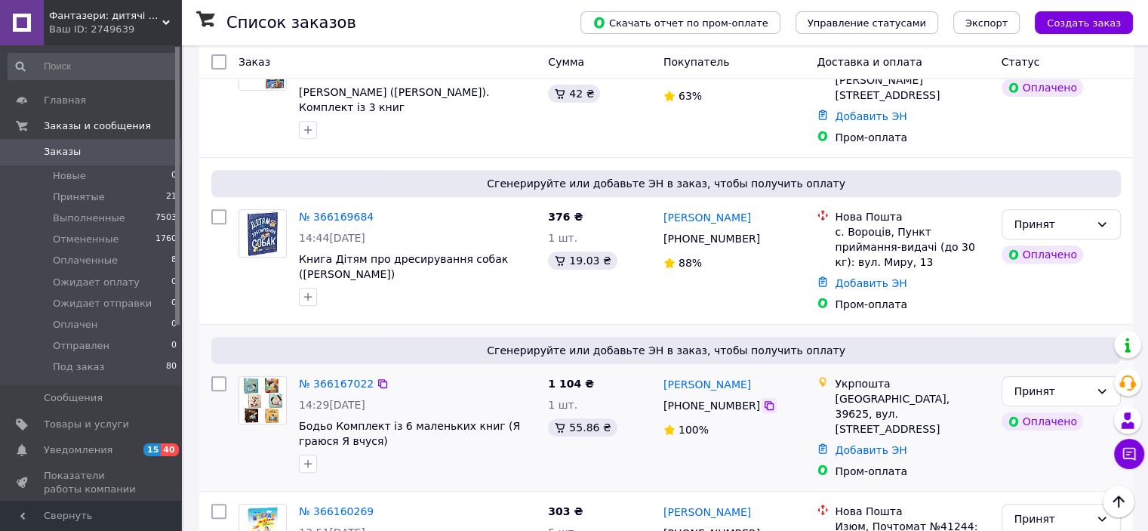
click at [763, 399] on icon at bounding box center [769, 405] width 12 height 12
drag, startPoint x: 834, startPoint y: 332, endPoint x: 934, endPoint y: 353, distance: 101.7
click at [934, 376] on div "Укрпошта Кременчук, 39625, вул. Республіканська, 95" at bounding box center [912, 406] width 160 height 60
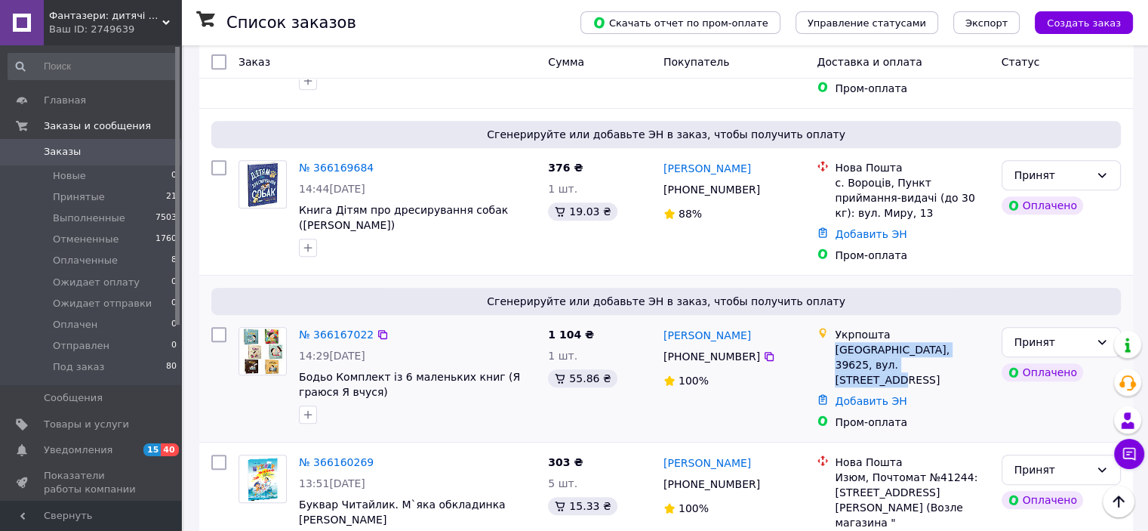
scroll to position [679, 0]
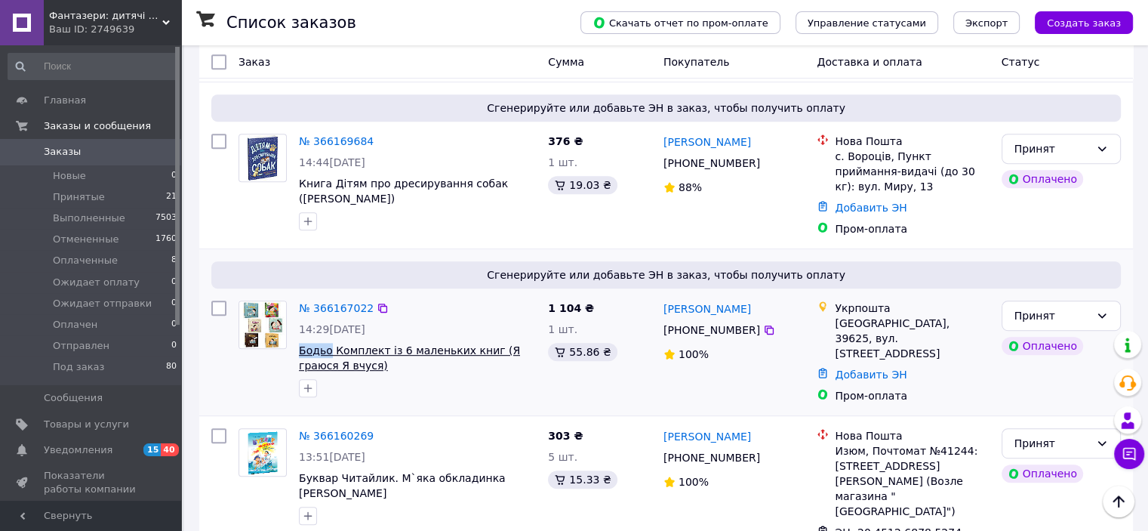
drag, startPoint x: 296, startPoint y: 277, endPoint x: 328, endPoint y: 283, distance: 33.0
click at [328, 294] on div "№ 366167022 14:29, 11.10.2025 Бодьо Комплект із 6 маленьких книг (Я граюся Я вч…" at bounding box center [417, 348] width 249 height 109
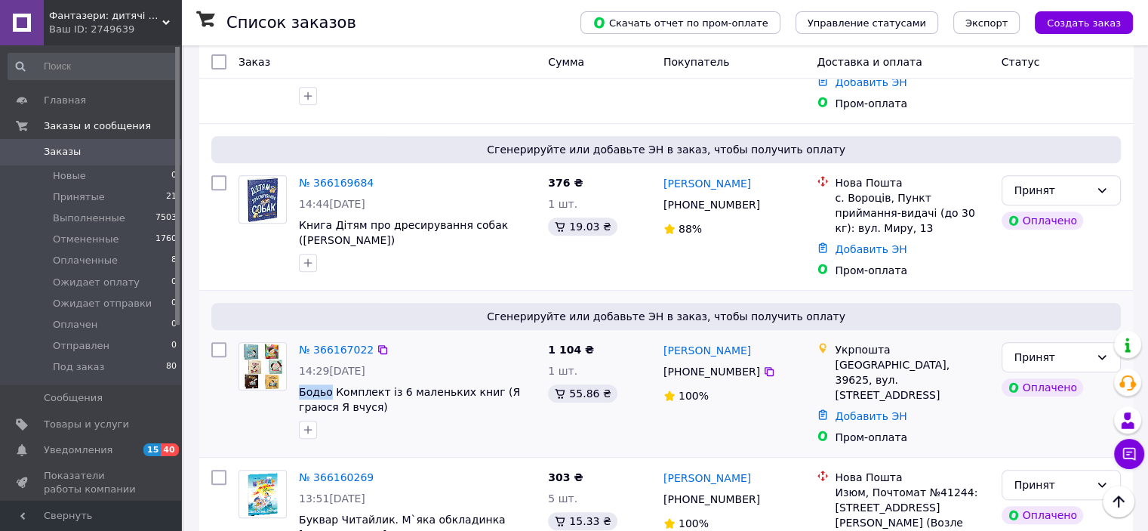
scroll to position [604, 0]
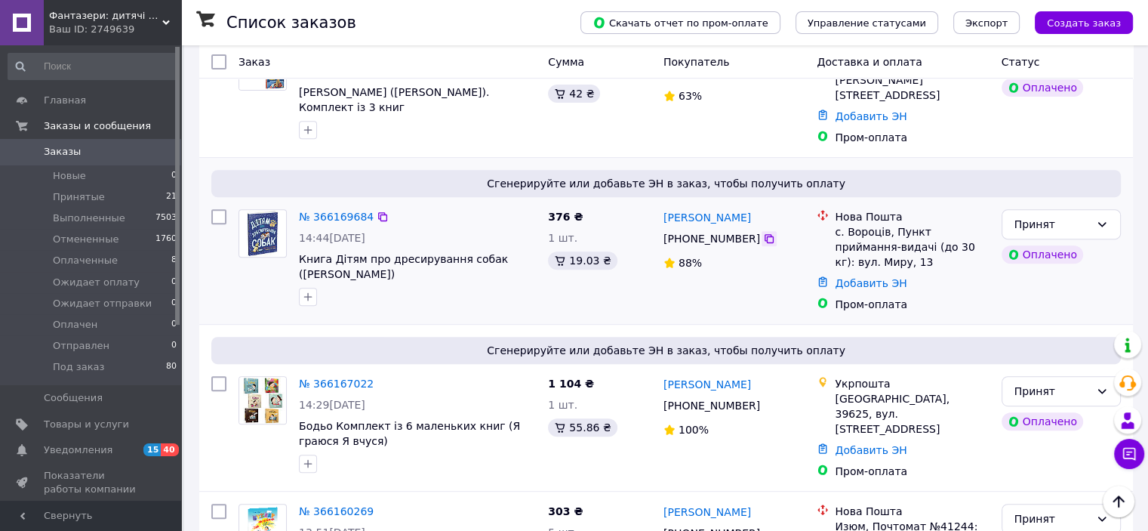
click at [765, 234] on icon at bounding box center [769, 238] width 9 height 9
drag, startPoint x: 834, startPoint y: 171, endPoint x: 984, endPoint y: 192, distance: 151.6
click at [984, 224] on div "с. Вороців, Пункт приймання-видачі (до 30 кг): вул. Миру, 13" at bounding box center [912, 246] width 154 height 45
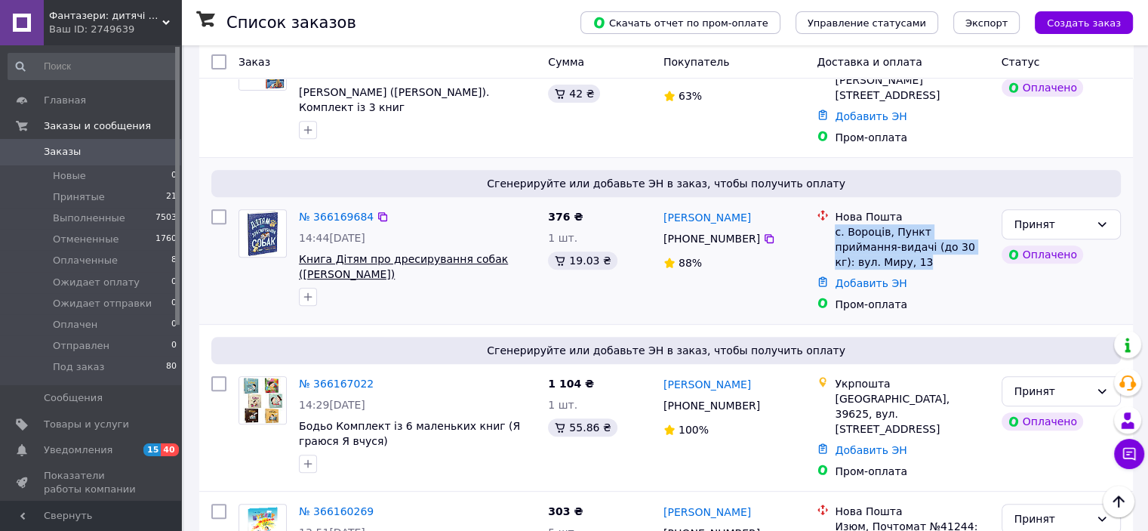
drag, startPoint x: 386, startPoint y: 216, endPoint x: 299, endPoint y: 202, distance: 87.9
click at [299, 251] on span "Книга Дітям про дресирування собак ([PERSON_NAME])" at bounding box center [417, 266] width 237 height 30
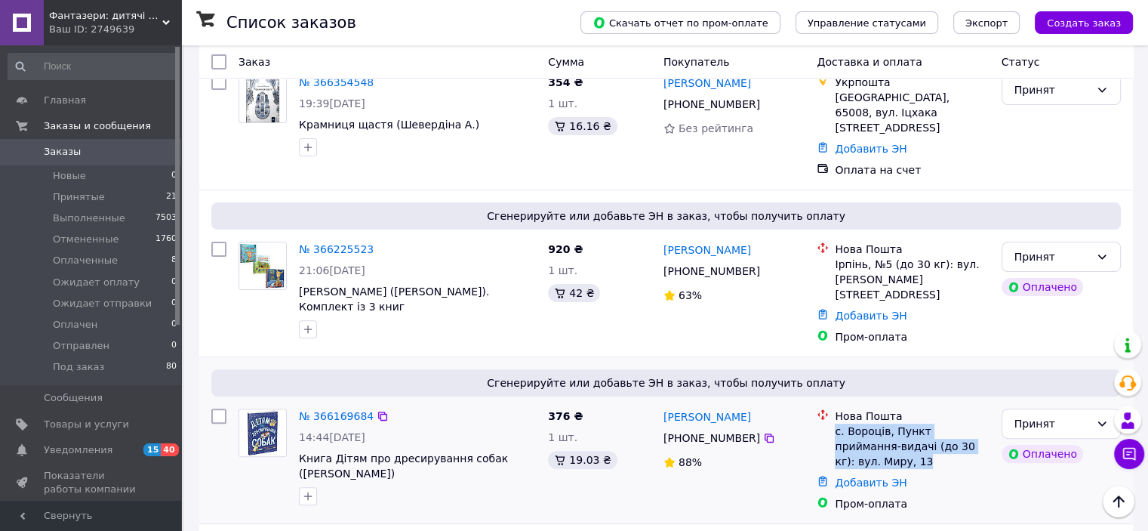
scroll to position [377, 0]
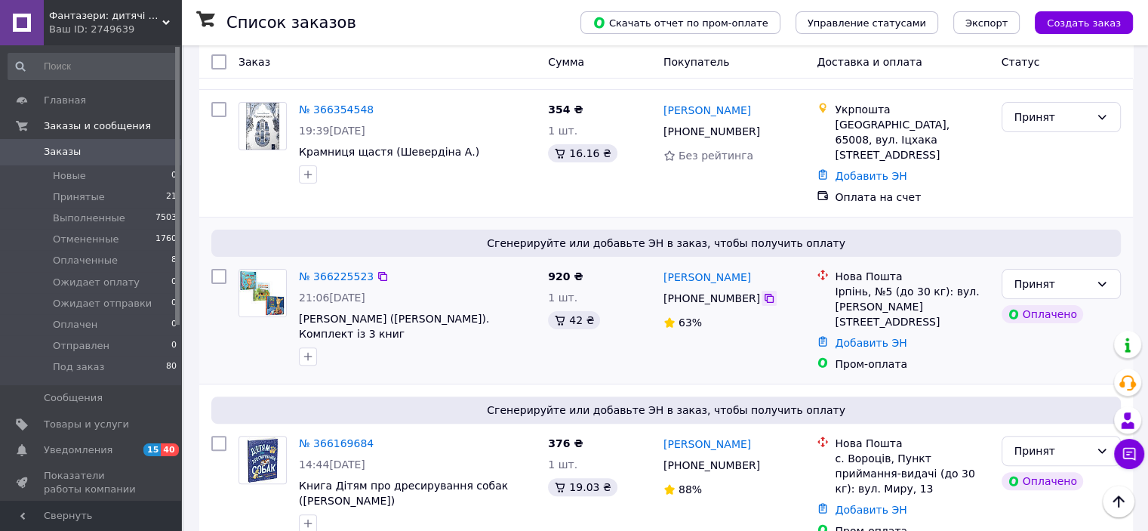
click at [763, 292] on icon at bounding box center [769, 298] width 12 height 12
drag, startPoint x: 830, startPoint y: 247, endPoint x: 972, endPoint y: 265, distance: 143.1
click at [972, 269] on div "Нова Пошта Ірпінь, №5 (до 30 кг): вул. Сингаївського Миколи, 3Б" at bounding box center [903, 299] width 178 height 60
click at [972, 284] on div "Ірпінь, №5 (до 30 кг): вул. [PERSON_NAME][STREET_ADDRESS]" at bounding box center [912, 306] width 154 height 45
drag, startPoint x: 969, startPoint y: 261, endPoint x: 833, endPoint y: 243, distance: 137.8
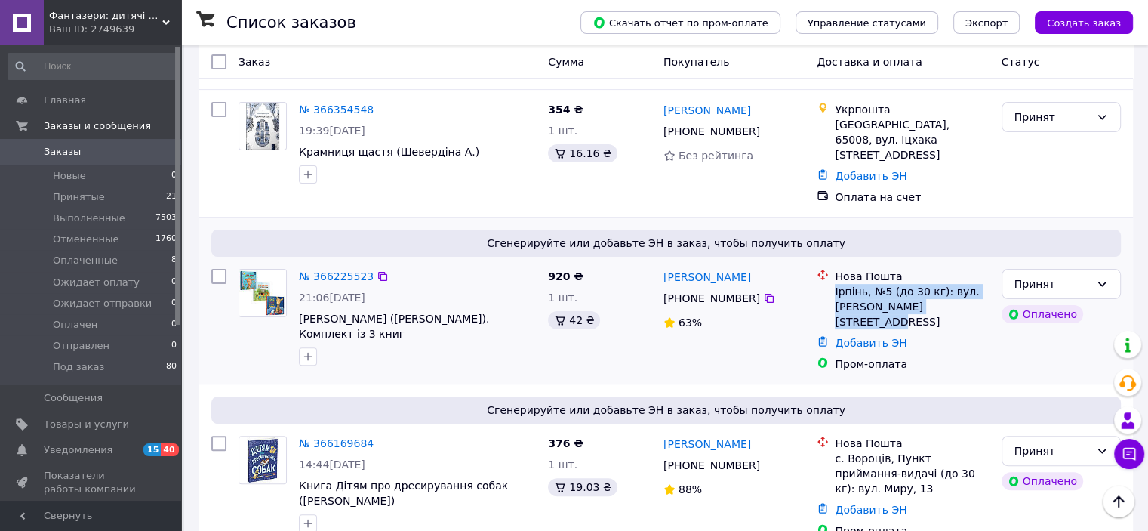
click at [833, 269] on div "Нова Пошта Ірпінь, №5 (до 30 кг): вул. Сингаївського Миколи, 3Б" at bounding box center [912, 299] width 160 height 60
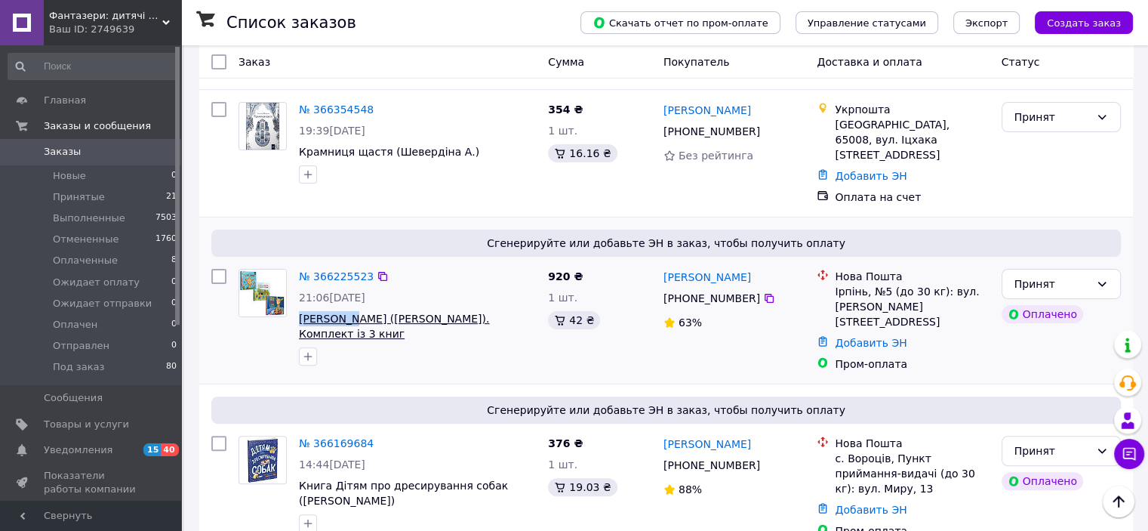
drag, startPoint x: 299, startPoint y: 261, endPoint x: 350, endPoint y: 268, distance: 51.8
click at [350, 268] on div "№ 366225523 21:06, 11.10.2025 Лама Лама (Анна Дьюдні). Комплект із 3 книг" at bounding box center [417, 317] width 249 height 109
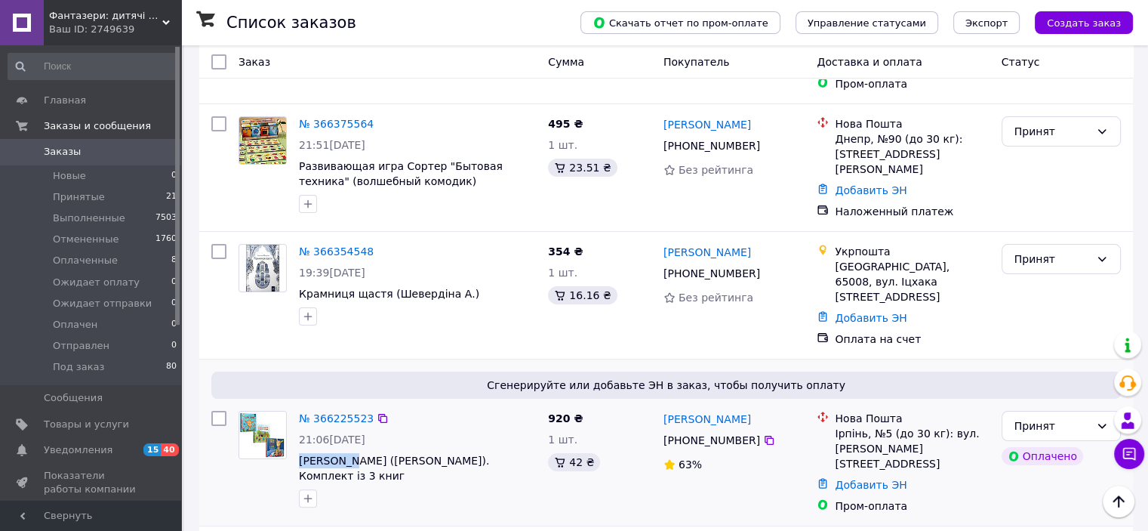
scroll to position [226, 0]
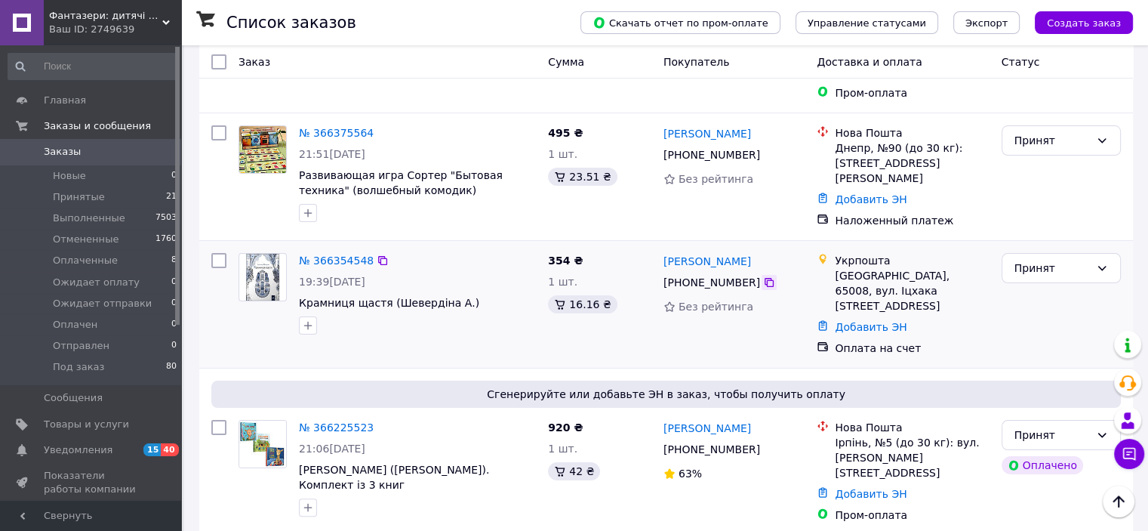
click at [763, 276] on icon at bounding box center [769, 282] width 12 height 12
drag, startPoint x: 834, startPoint y: 245, endPoint x: 888, endPoint y: 260, distance: 55.7
click at [888, 268] on div "[GEOGRAPHIC_DATA], 65008, вул. Іцхака [STREET_ADDRESS]" at bounding box center [912, 290] width 154 height 45
drag, startPoint x: 461, startPoint y: 266, endPoint x: 298, endPoint y: 271, distance: 163.1
click at [298, 271] on div "№ 366354548 19:39, 12.10.2025 Крамниця щастя (Шевердіна А.)" at bounding box center [417, 294] width 249 height 94
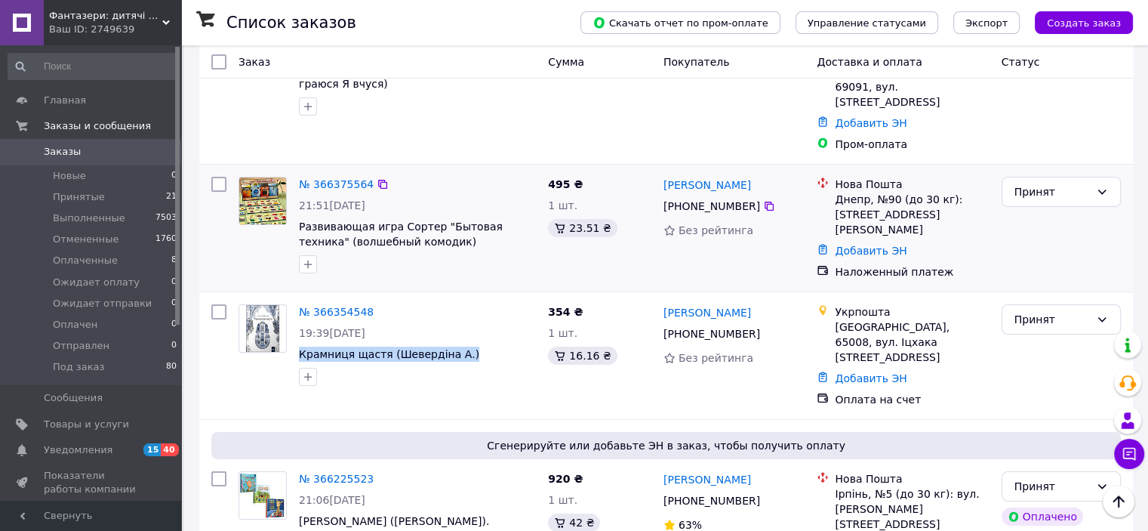
scroll to position [151, 0]
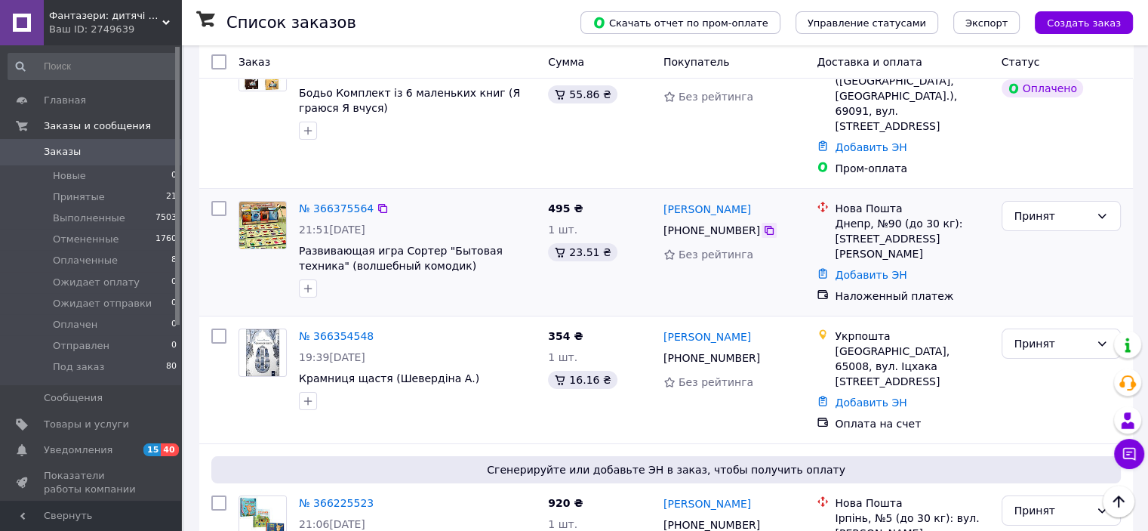
click at [763, 224] on icon at bounding box center [769, 230] width 12 height 12
drag, startPoint x: 833, startPoint y: 193, endPoint x: 968, endPoint y: 221, distance: 137.3
click at [968, 221] on div "Нова Пошта Днепр, №90 (до 30 кг): ул. Терещенковская (ран. Красного Козачества)…" at bounding box center [912, 231] width 160 height 60
drag, startPoint x: 411, startPoint y: 240, endPoint x: 294, endPoint y: 223, distance: 118.3
click at [294, 223] on div "№ 366375564 21:51, 12.10.2025 Развивающая игра Сортер "Бытовая техника" (волшеб…" at bounding box center [417, 249] width 249 height 109
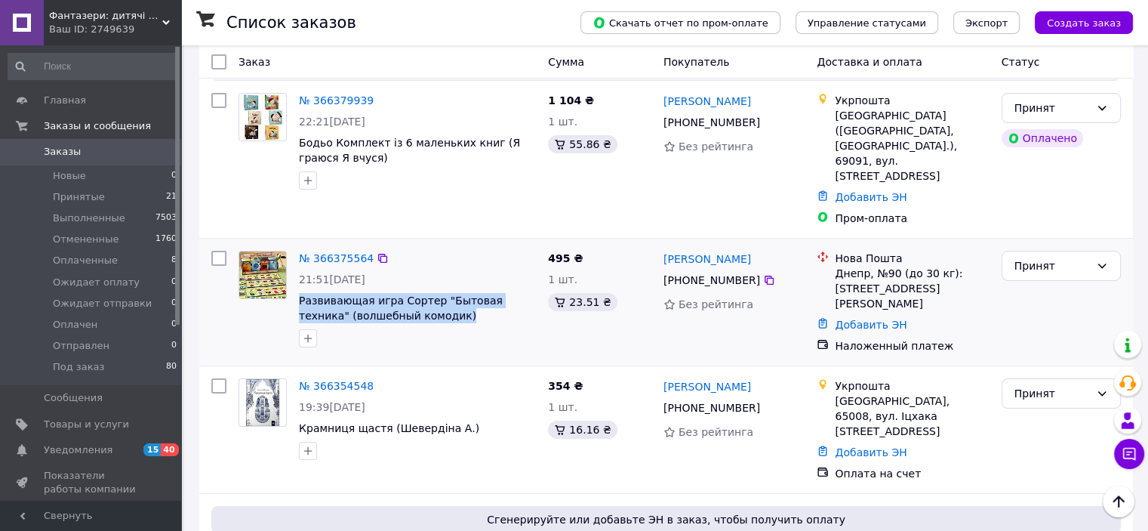
scroll to position [75, 0]
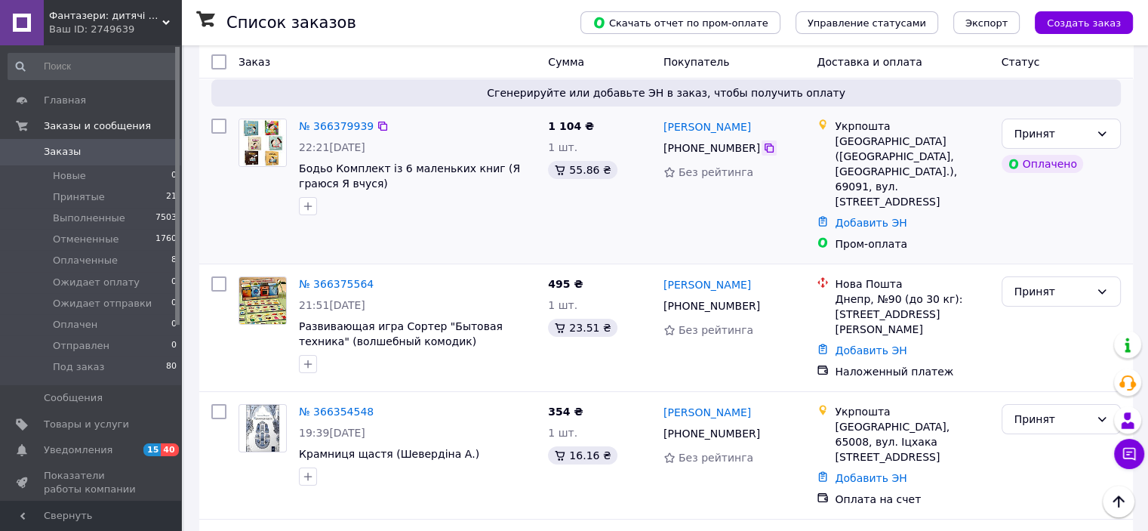
click at [765, 150] on icon at bounding box center [769, 147] width 9 height 9
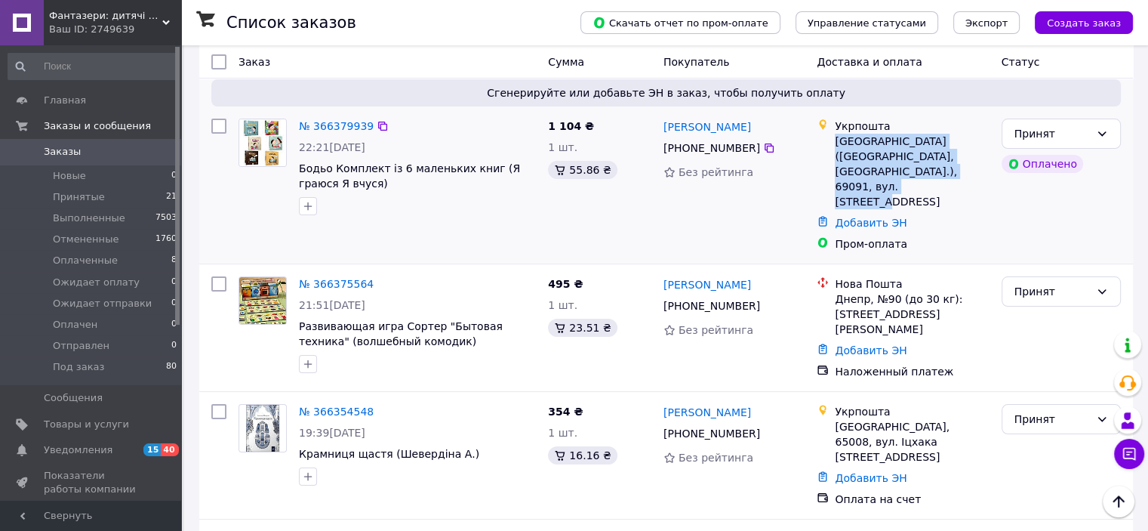
drag, startPoint x: 835, startPoint y: 140, endPoint x: 958, endPoint y: 171, distance: 126.9
click at [958, 171] on div "Запоріжжя (Запорізька обл., Запорізький р-н.), 69091, вул. Нижньодніпровська, 23" at bounding box center [912, 171] width 154 height 75
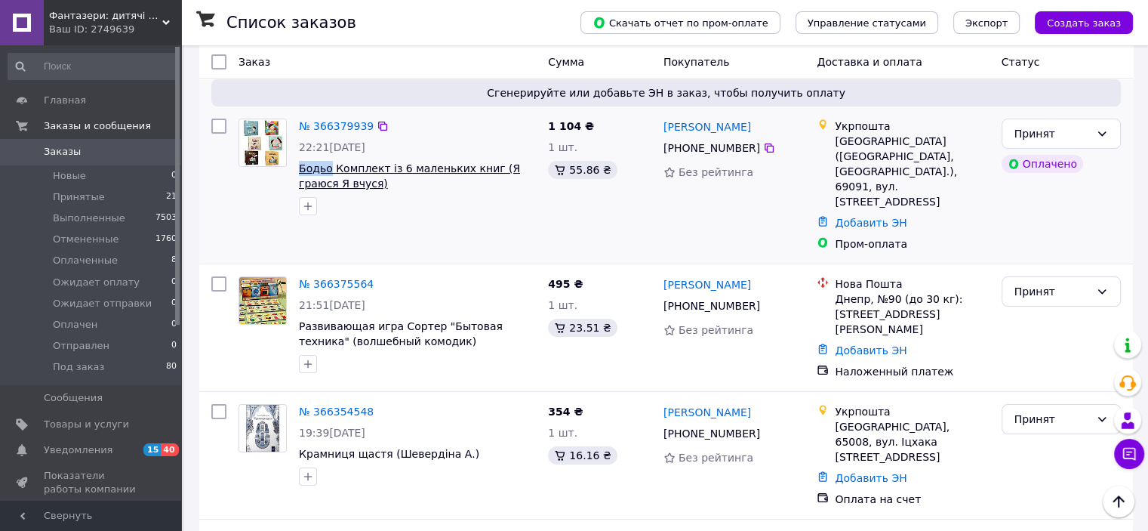
drag, startPoint x: 297, startPoint y: 163, endPoint x: 327, endPoint y: 168, distance: 30.5
click at [327, 168] on div "№ 366379939 22:21, 12.10.2025 Бодьо Комплект із 6 маленьких книг (Я граюся Я вч…" at bounding box center [417, 166] width 249 height 109
